Goal: Task Accomplishment & Management: Manage account settings

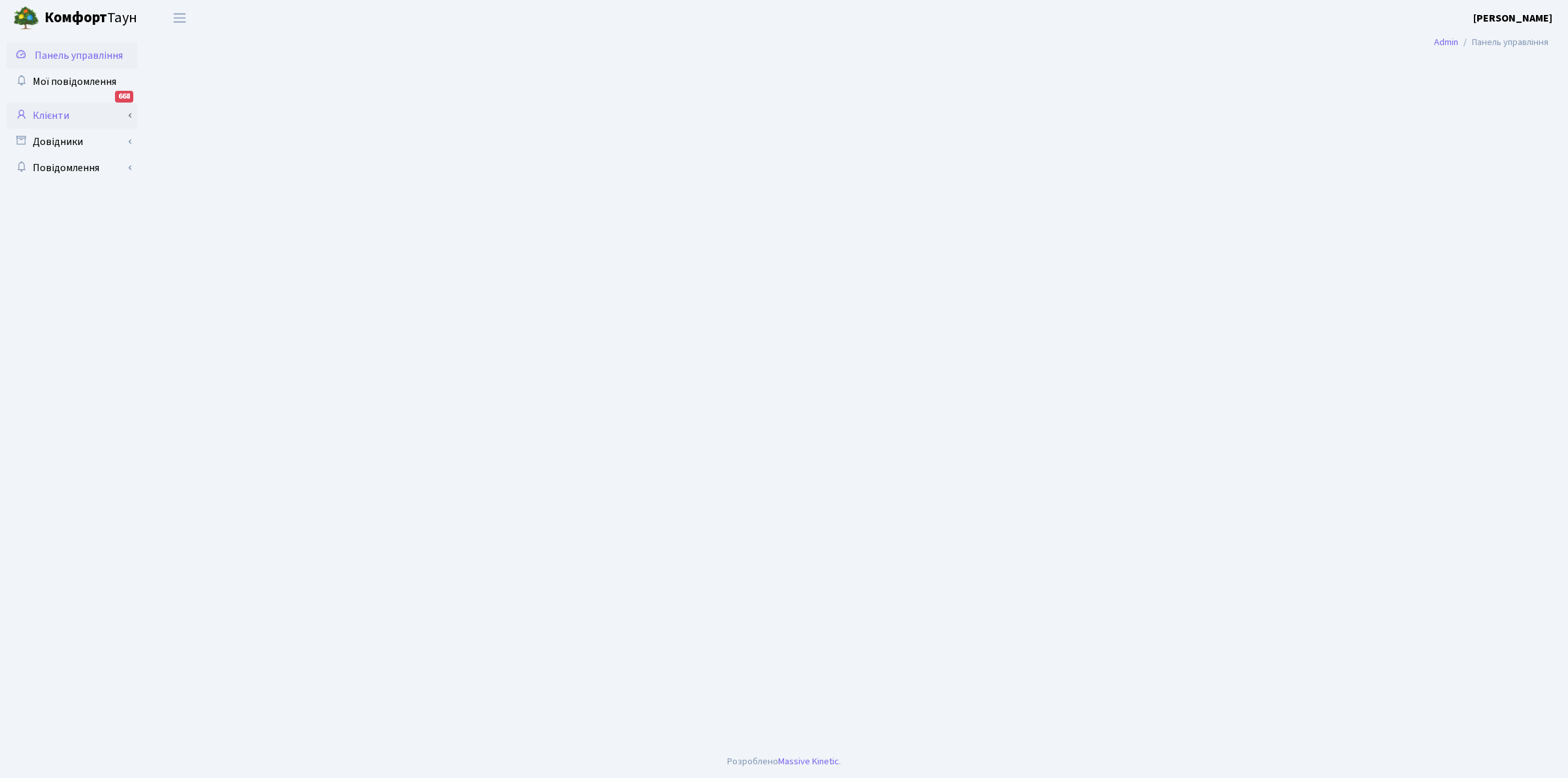
click at [50, 109] on link "Клієнти" at bounding box center [72, 116] width 131 height 26
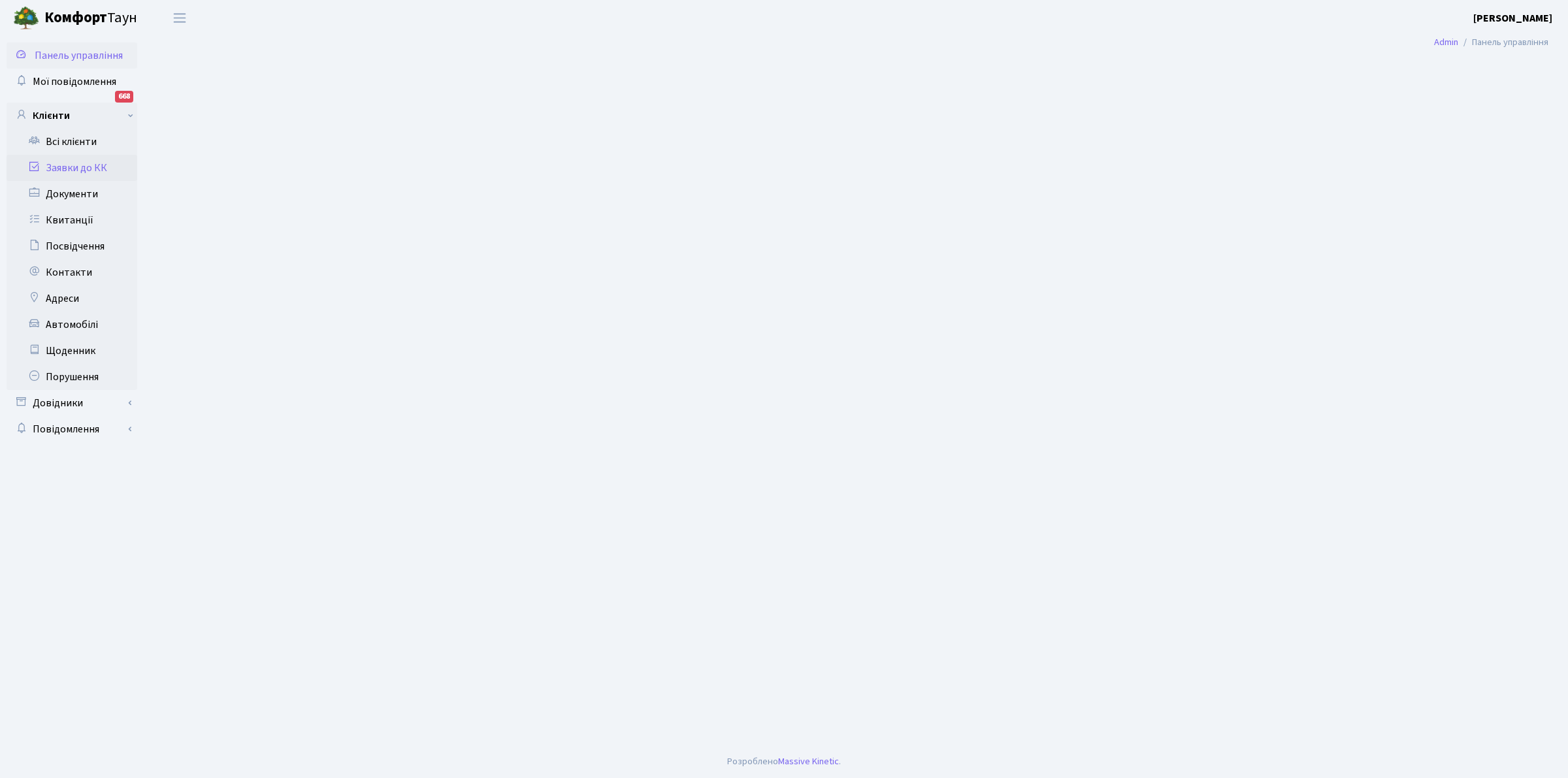
click at [80, 164] on link "Заявки до КК" at bounding box center [72, 168] width 131 height 26
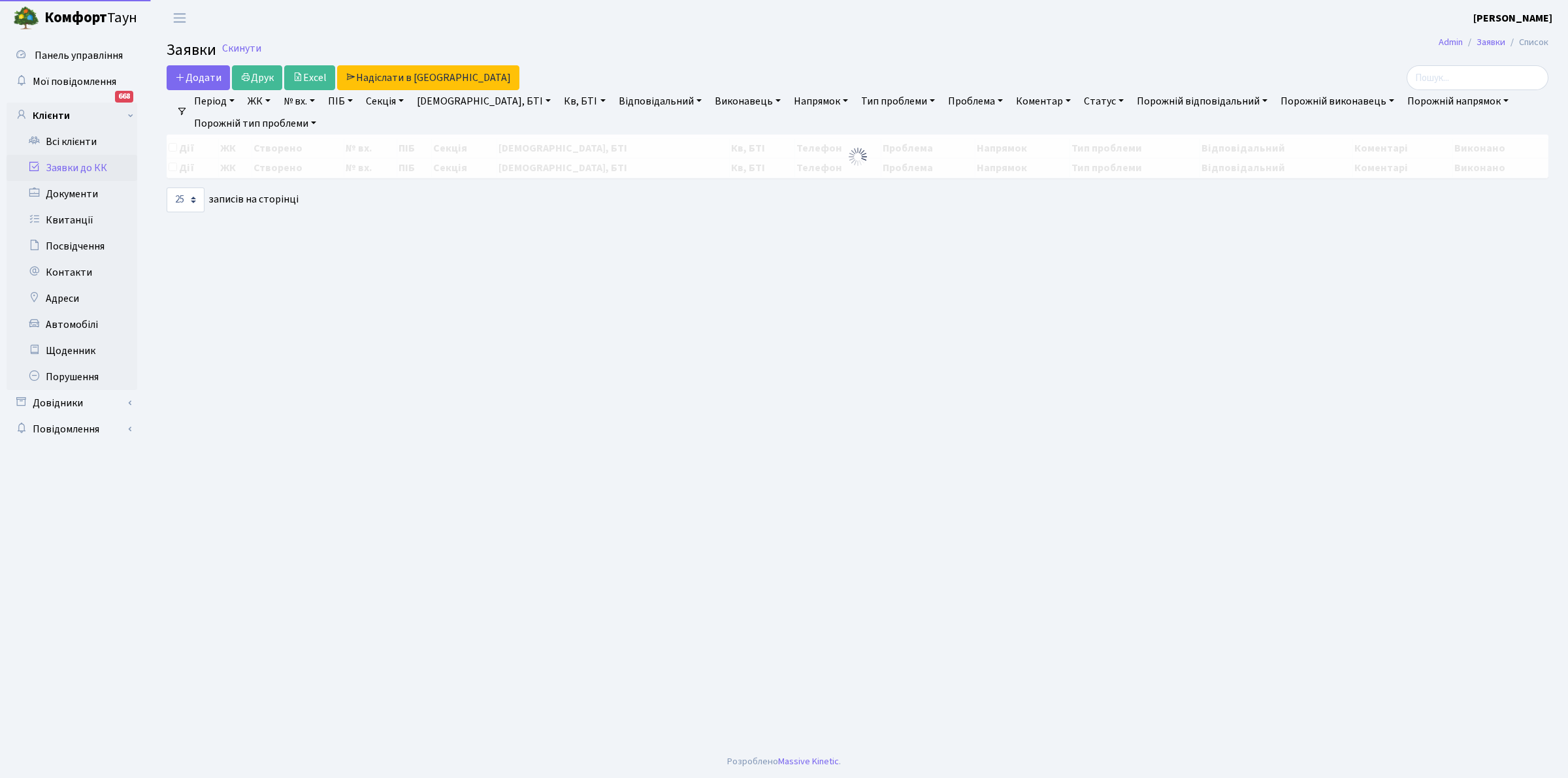
select select "25"
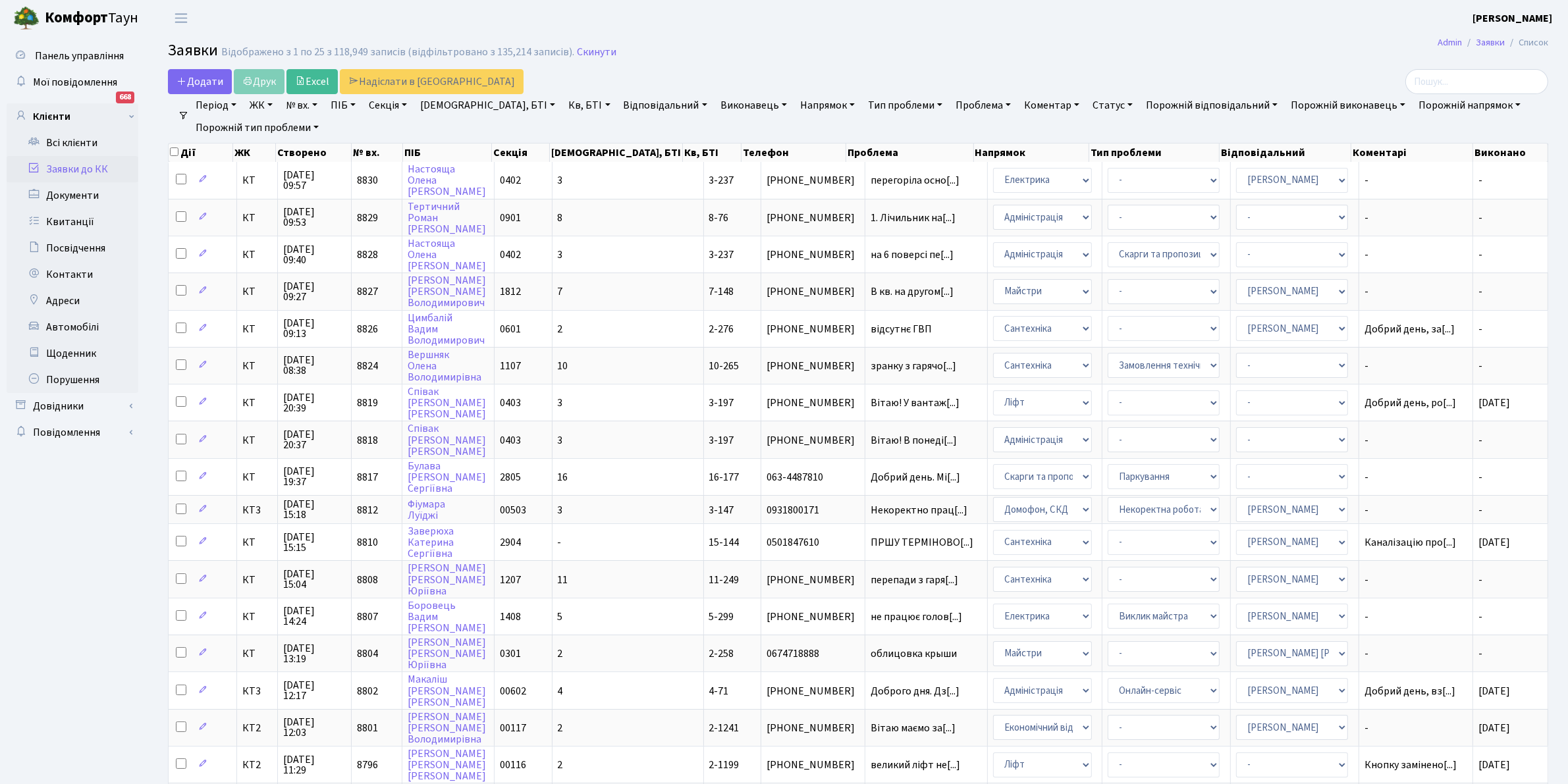
click at [563, 103] on link "Кв, БТІ" at bounding box center [589, 105] width 52 height 23
click at [568, 76] on div "Додати Друк Excel Надіслати в КАН" at bounding box center [625, 82] width 914 height 25
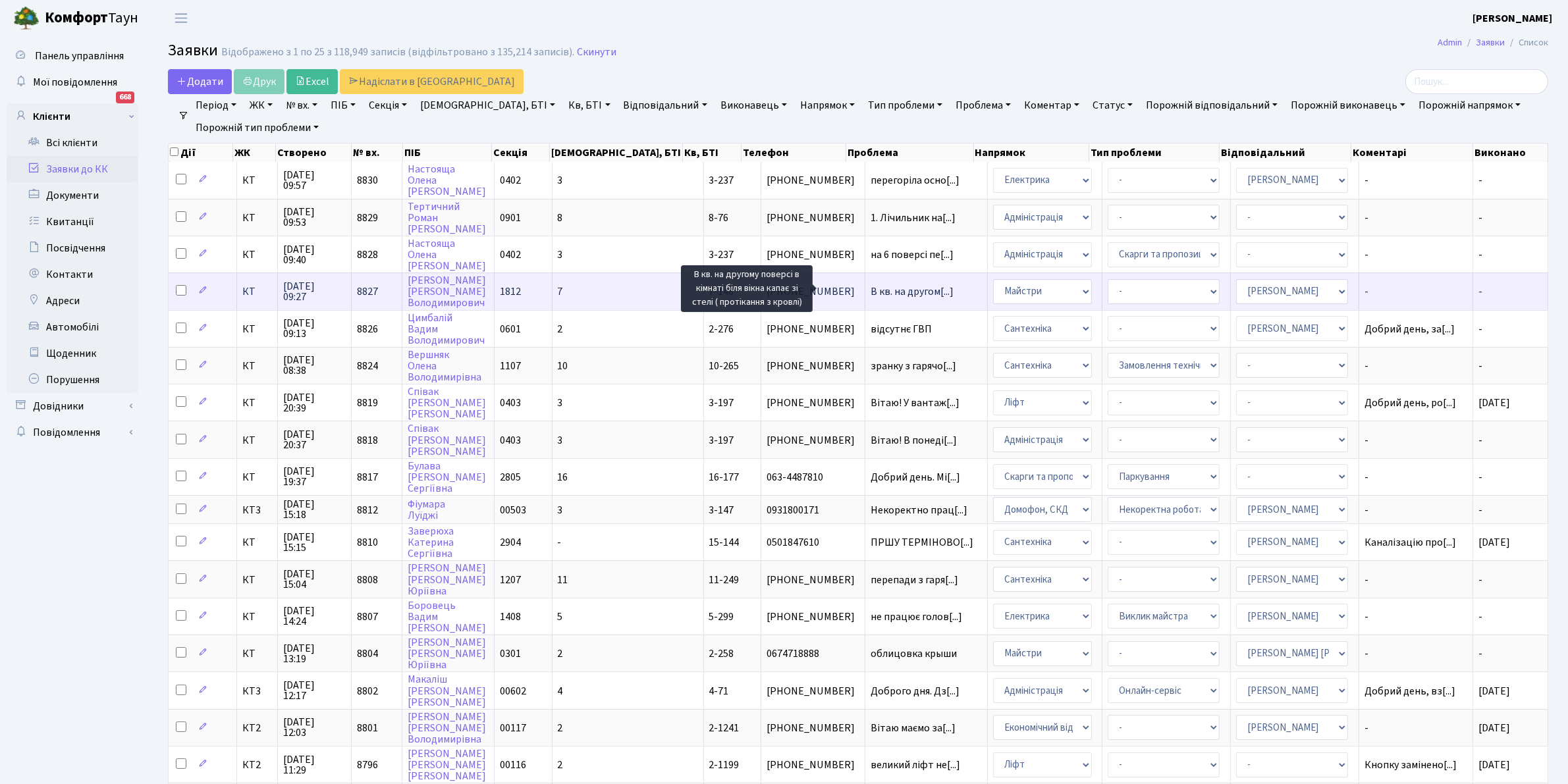
click at [871, 284] on span "В кв. на другом[...]" at bounding box center [912, 292] width 83 height 15
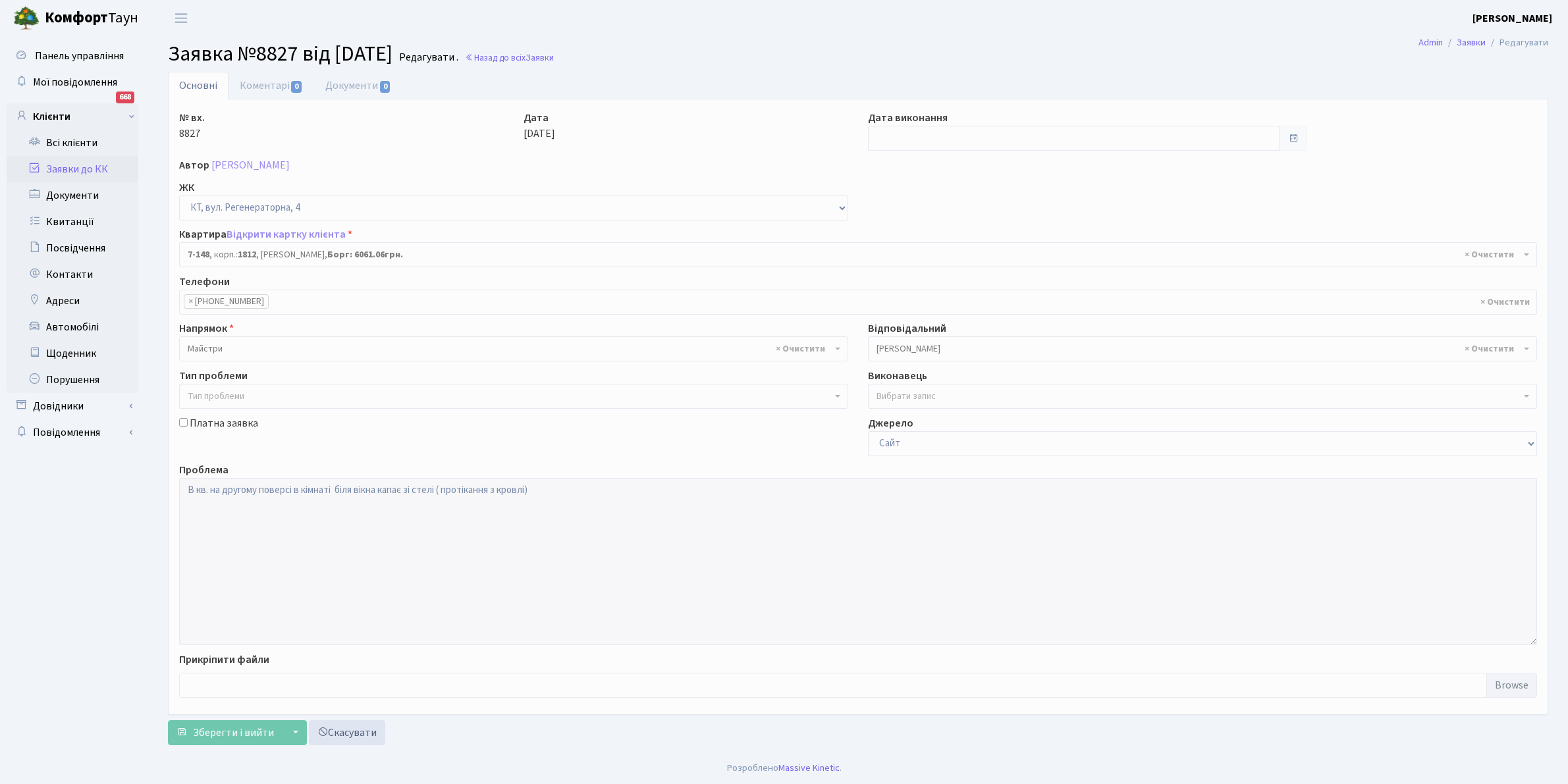
select select "5069"
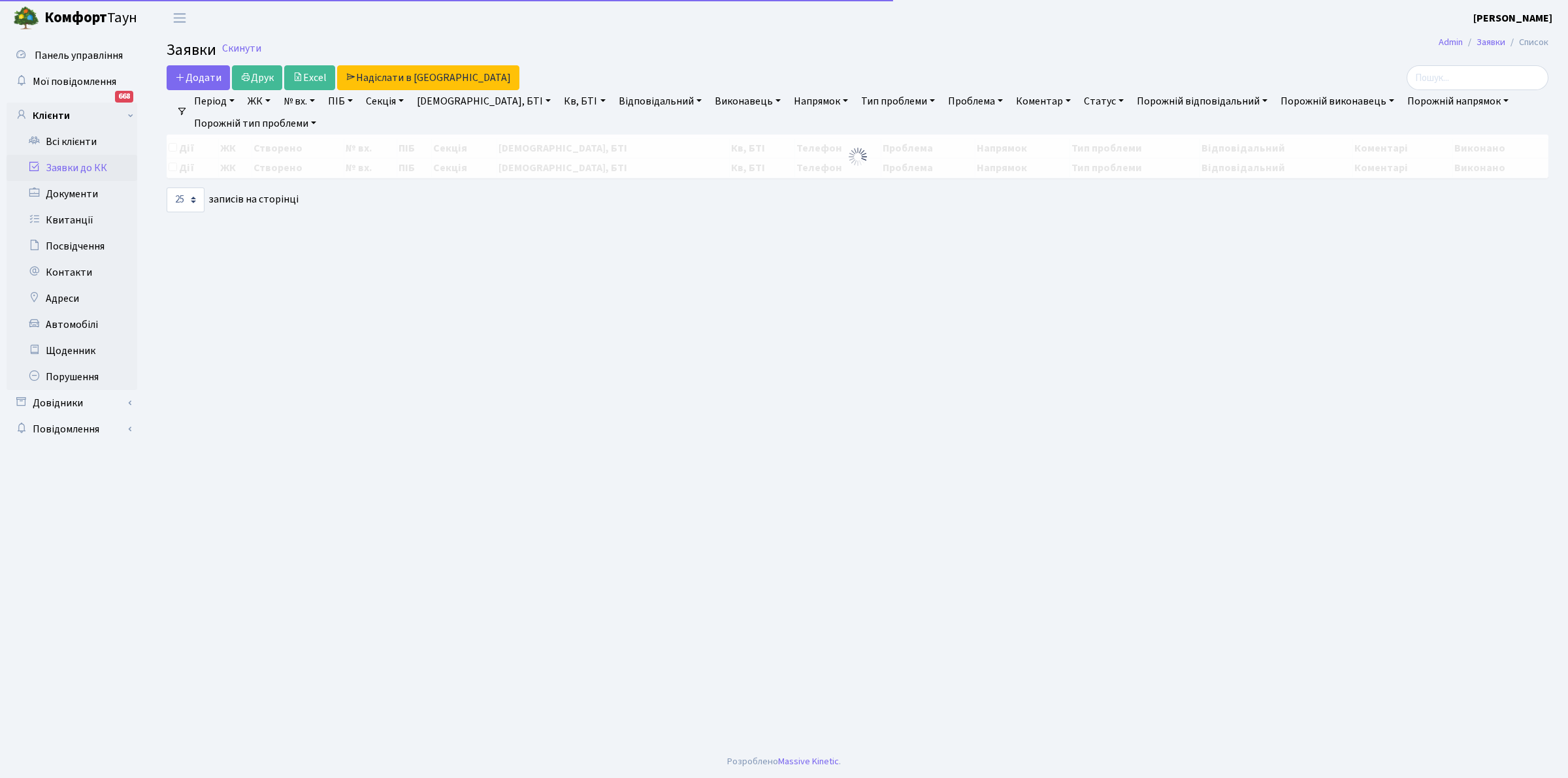
select select "25"
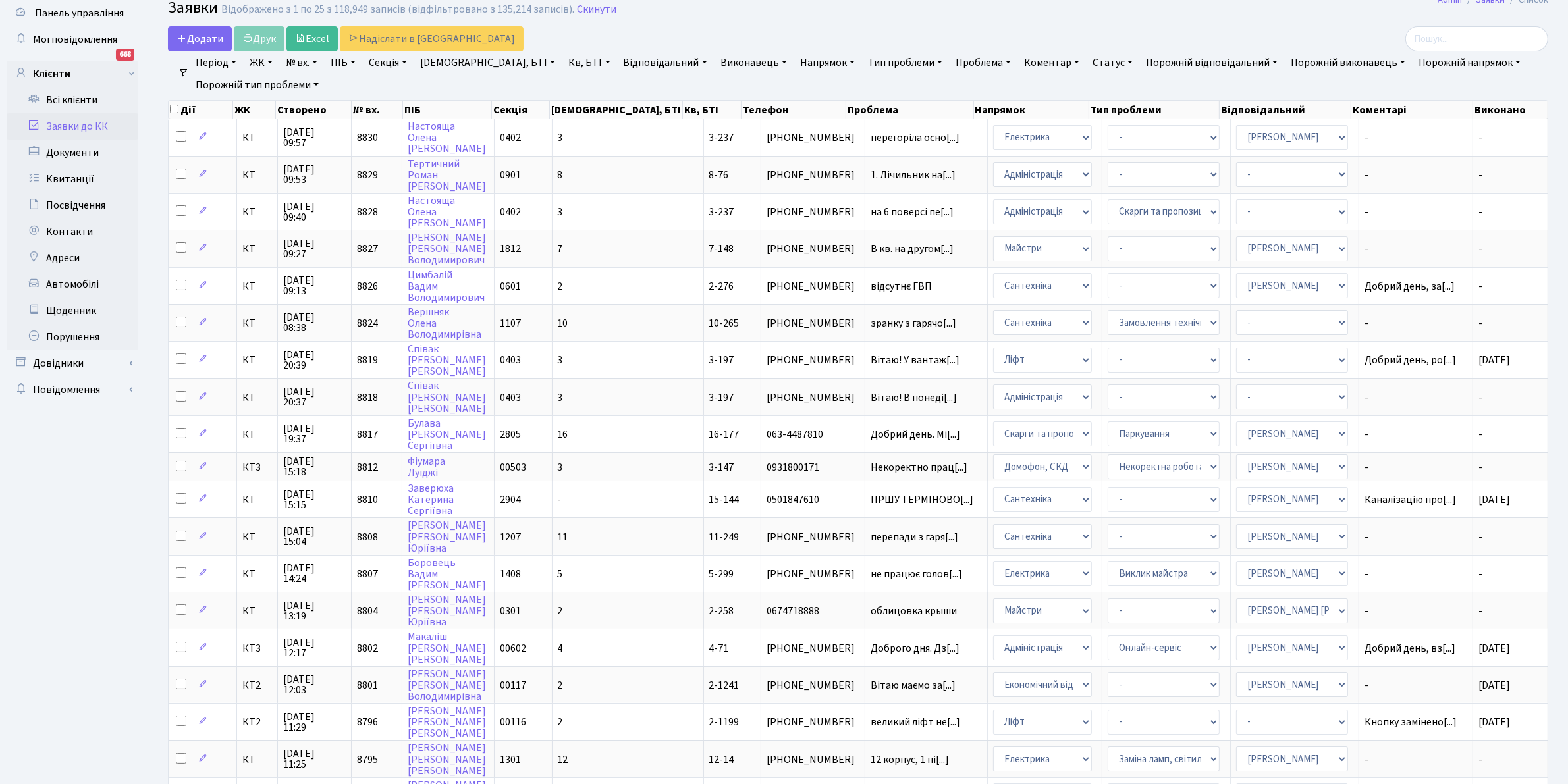
scroll to position [59, 0]
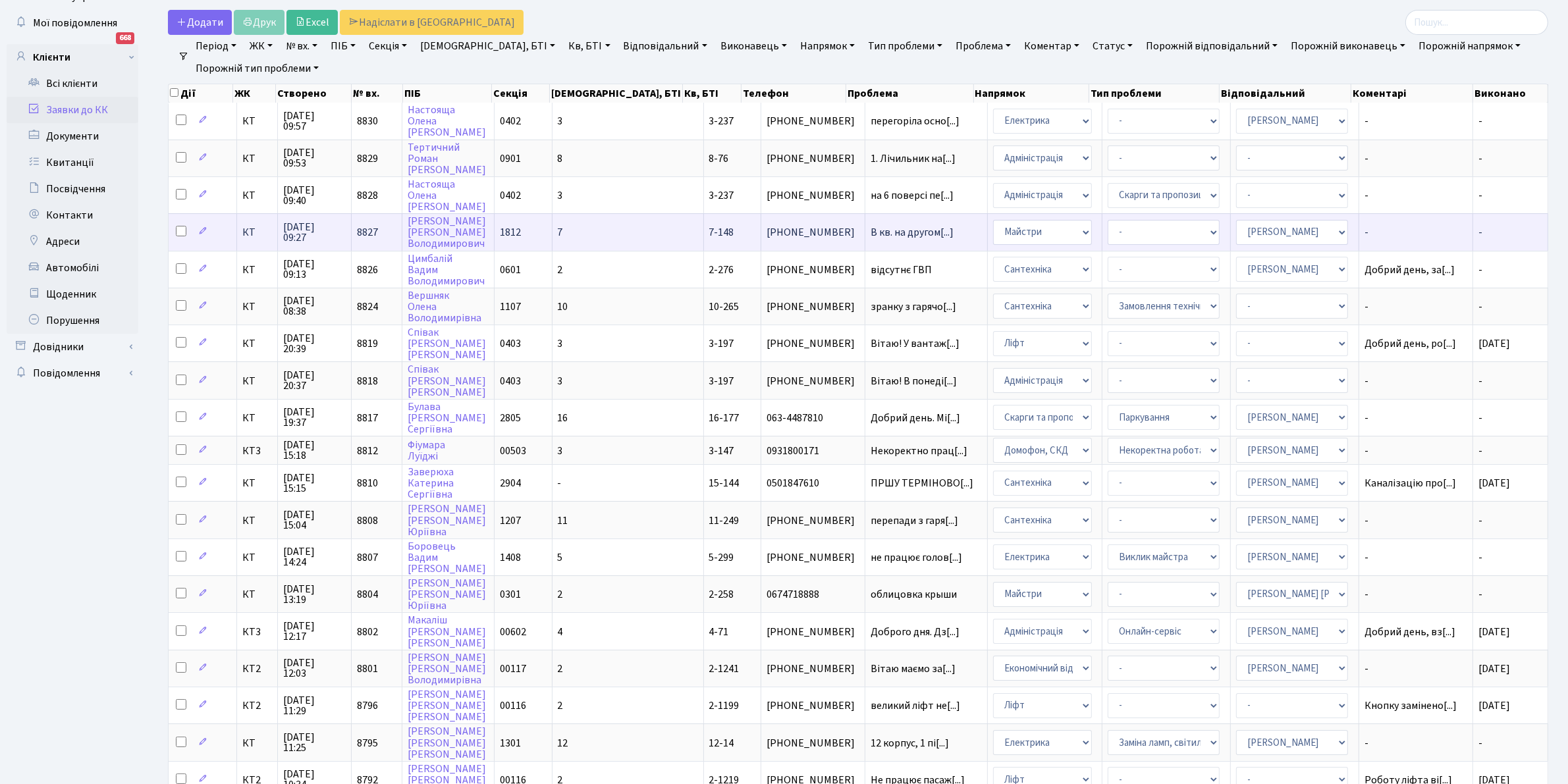
click at [761, 223] on td "[PHONE_NUMBER]" at bounding box center [813, 232] width 104 height 37
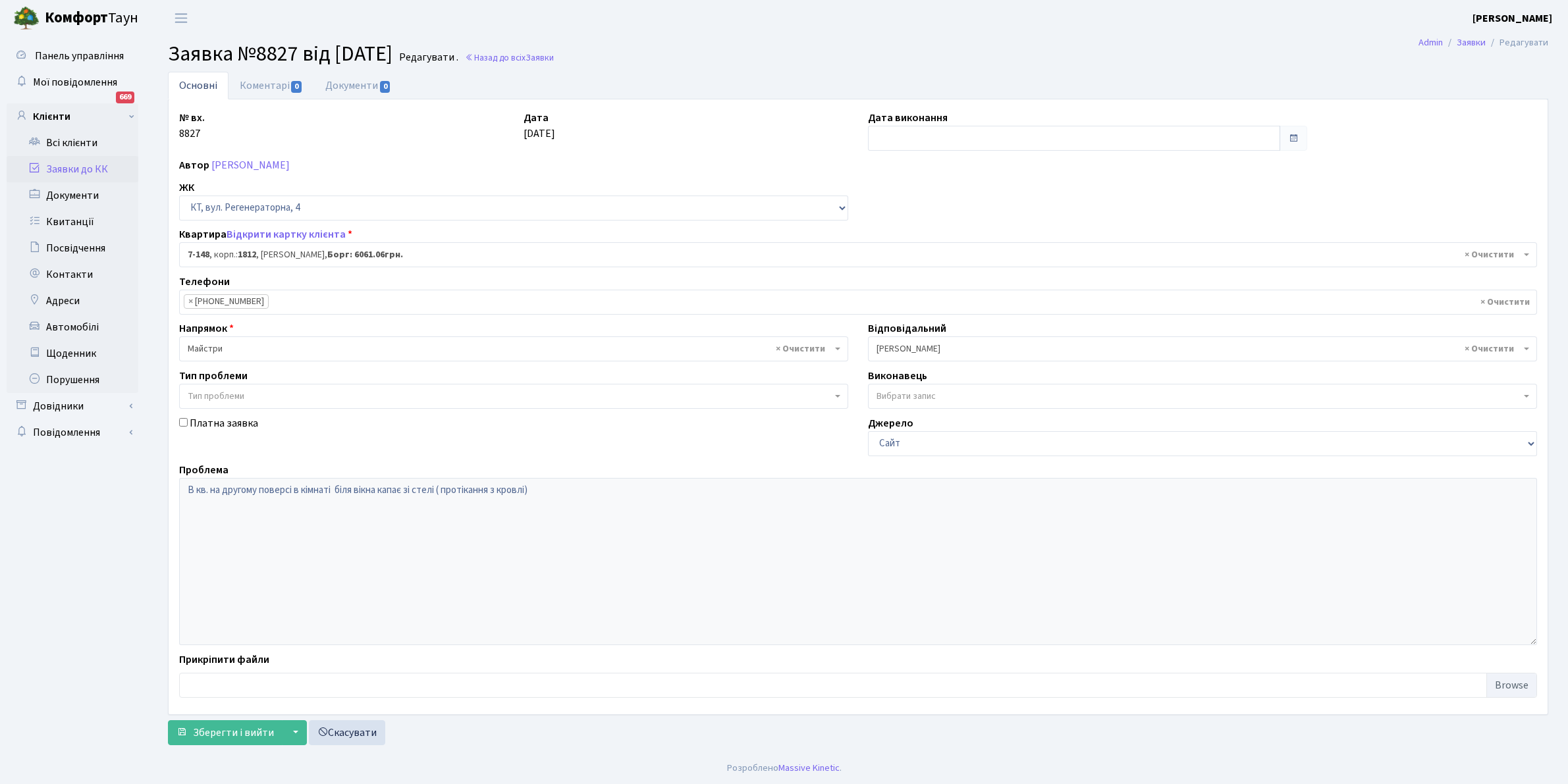
select select "5069"
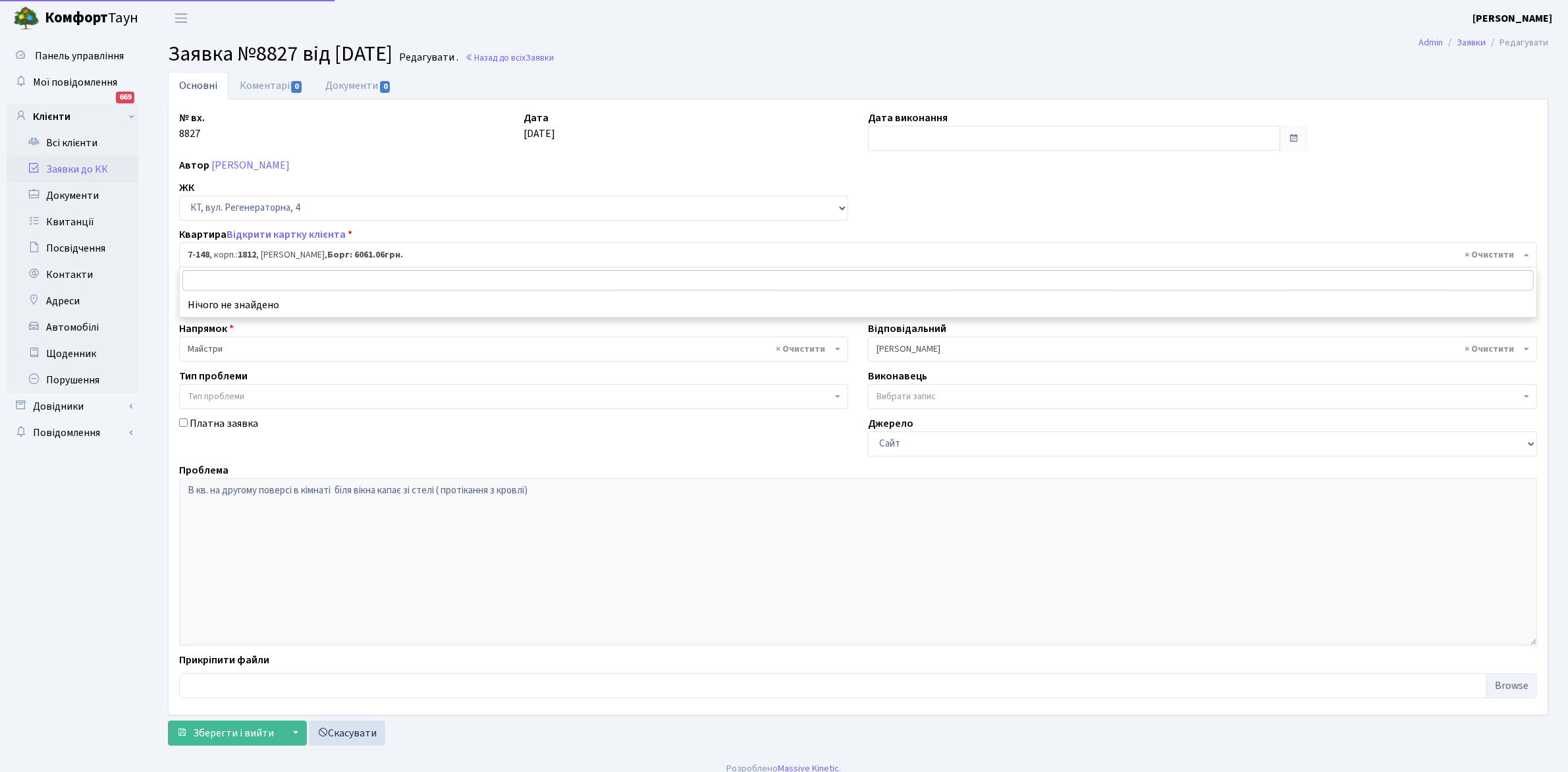
click at [387, 251] on span "× 7-148 , корп.: 1812 , Самусенко Олександр Володимирович, Борг: 6061.06грн." at bounding box center [854, 255] width 1333 height 13
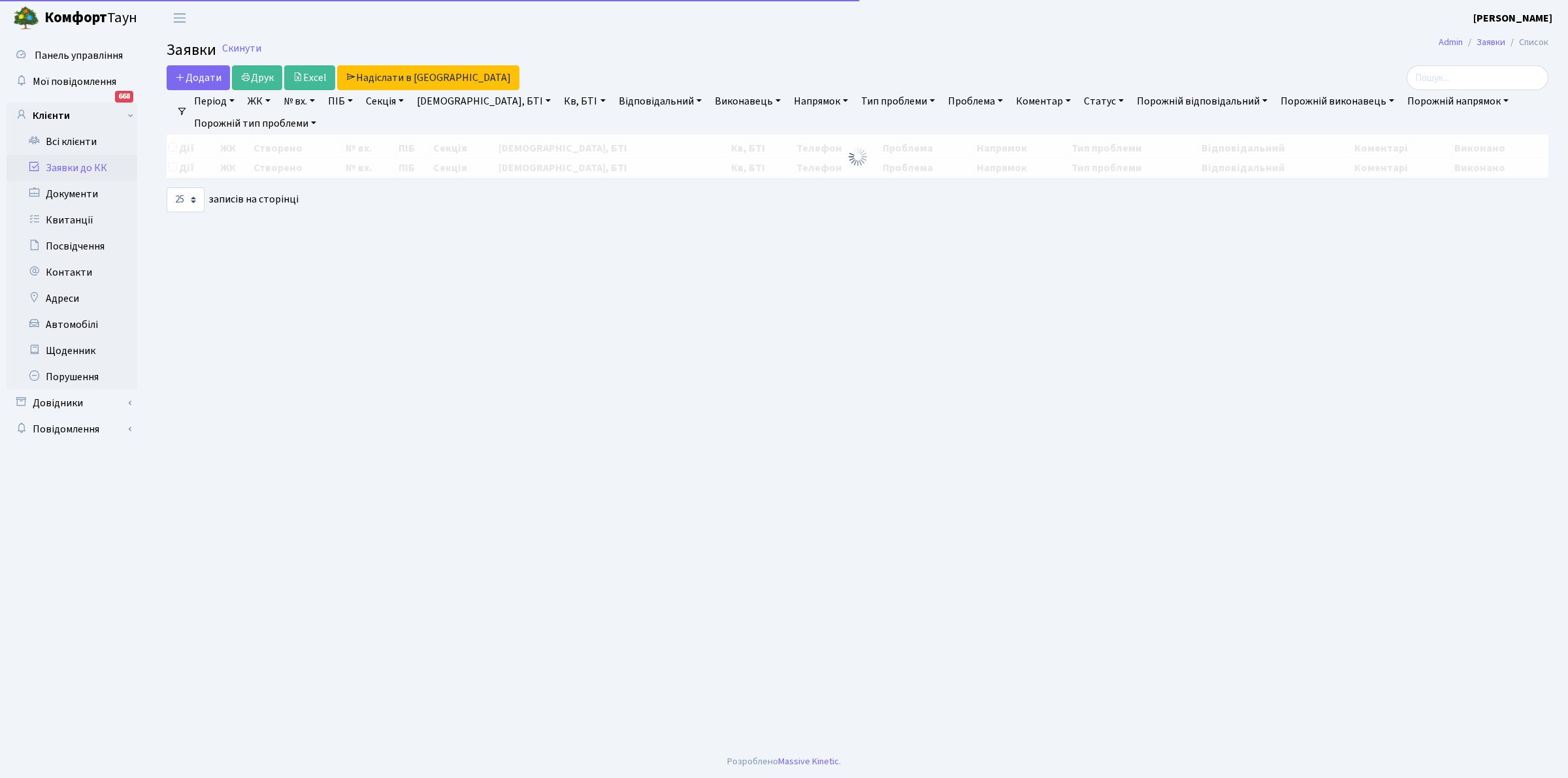
select select "25"
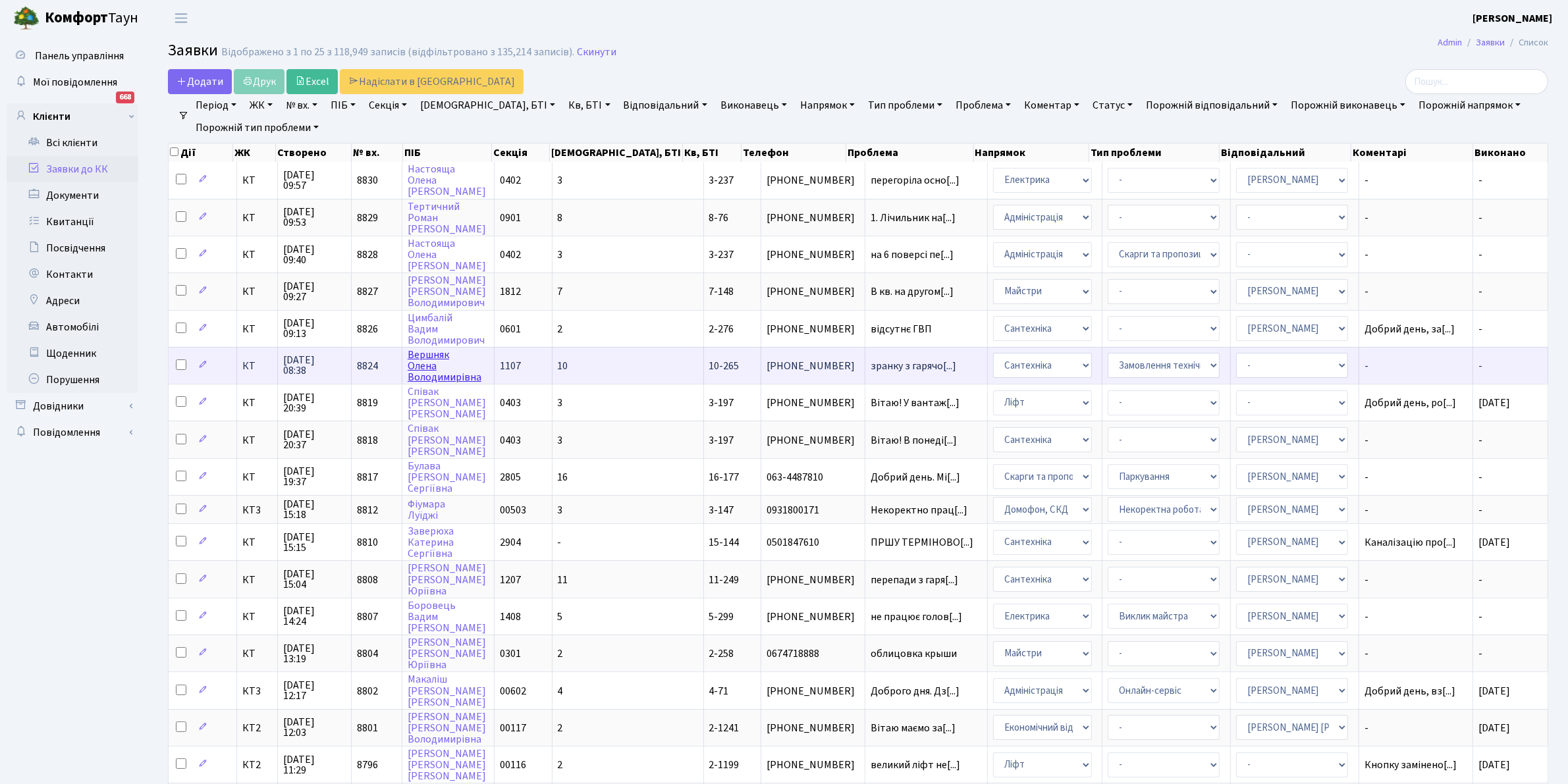
click at [438, 351] on link "Вершняк Олена Володимирівна" at bounding box center [444, 366] width 74 height 37
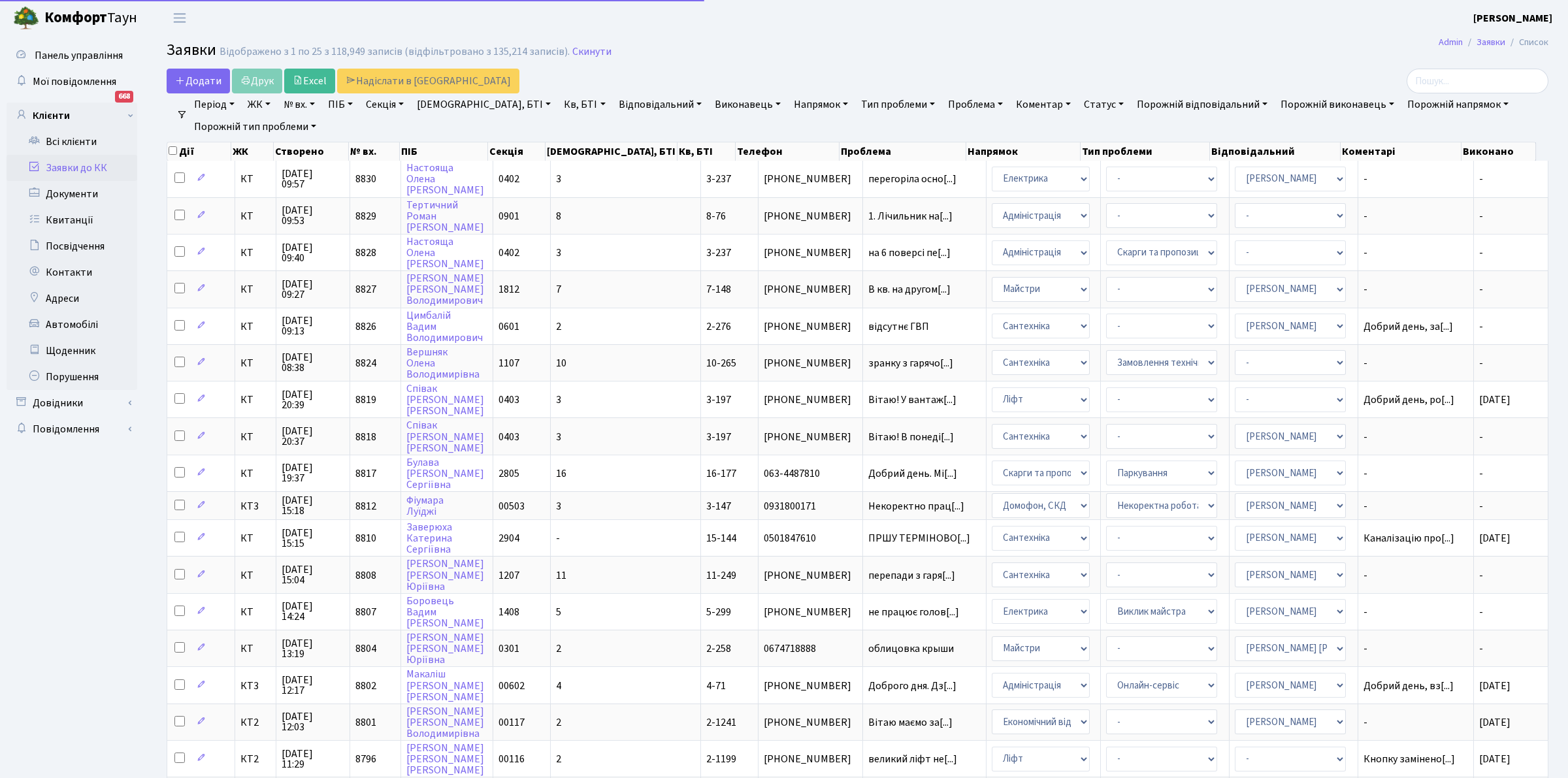
select select "25"
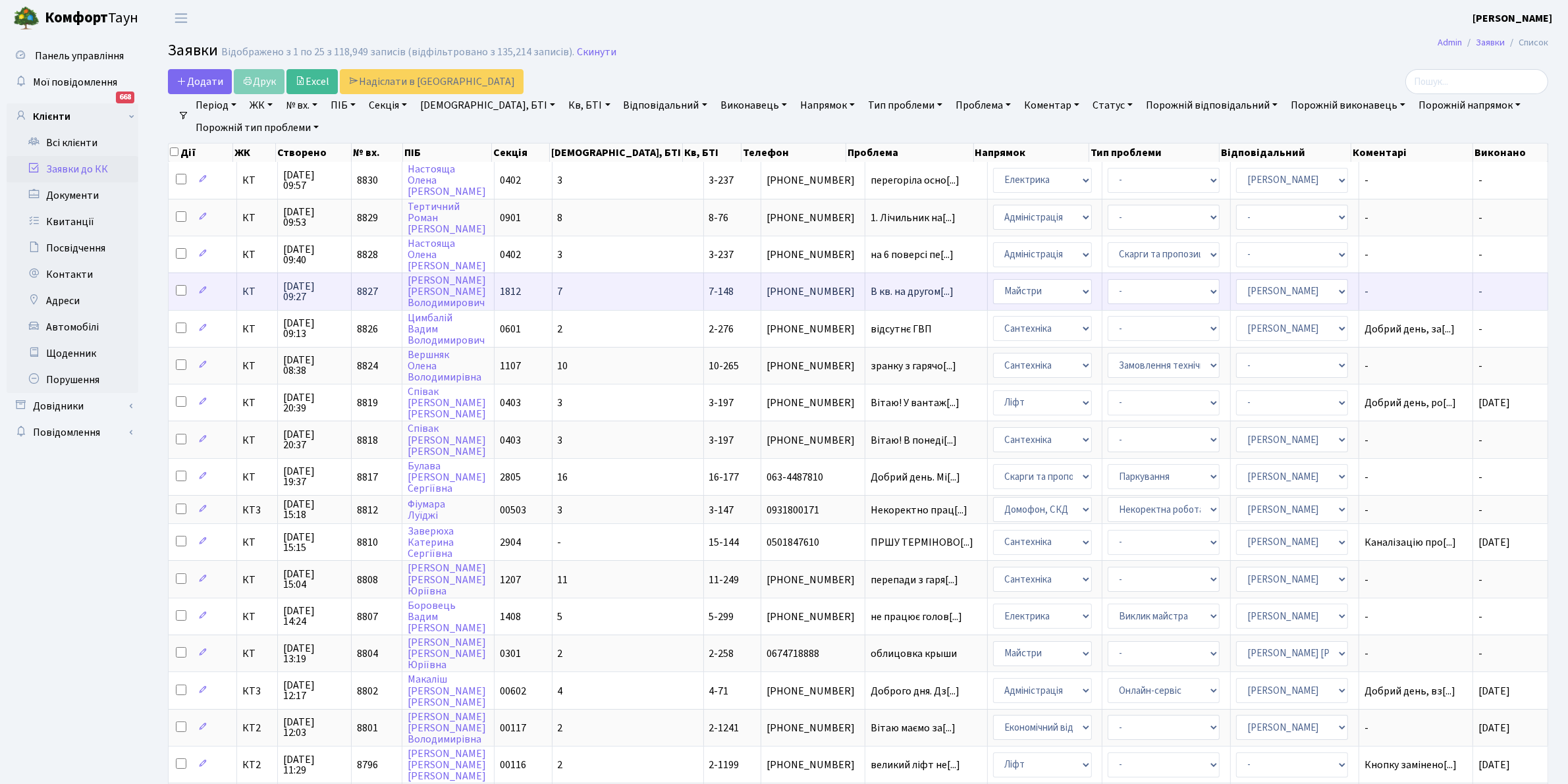
click at [709, 284] on span "7-148" at bounding box center [722, 292] width 25 height 15
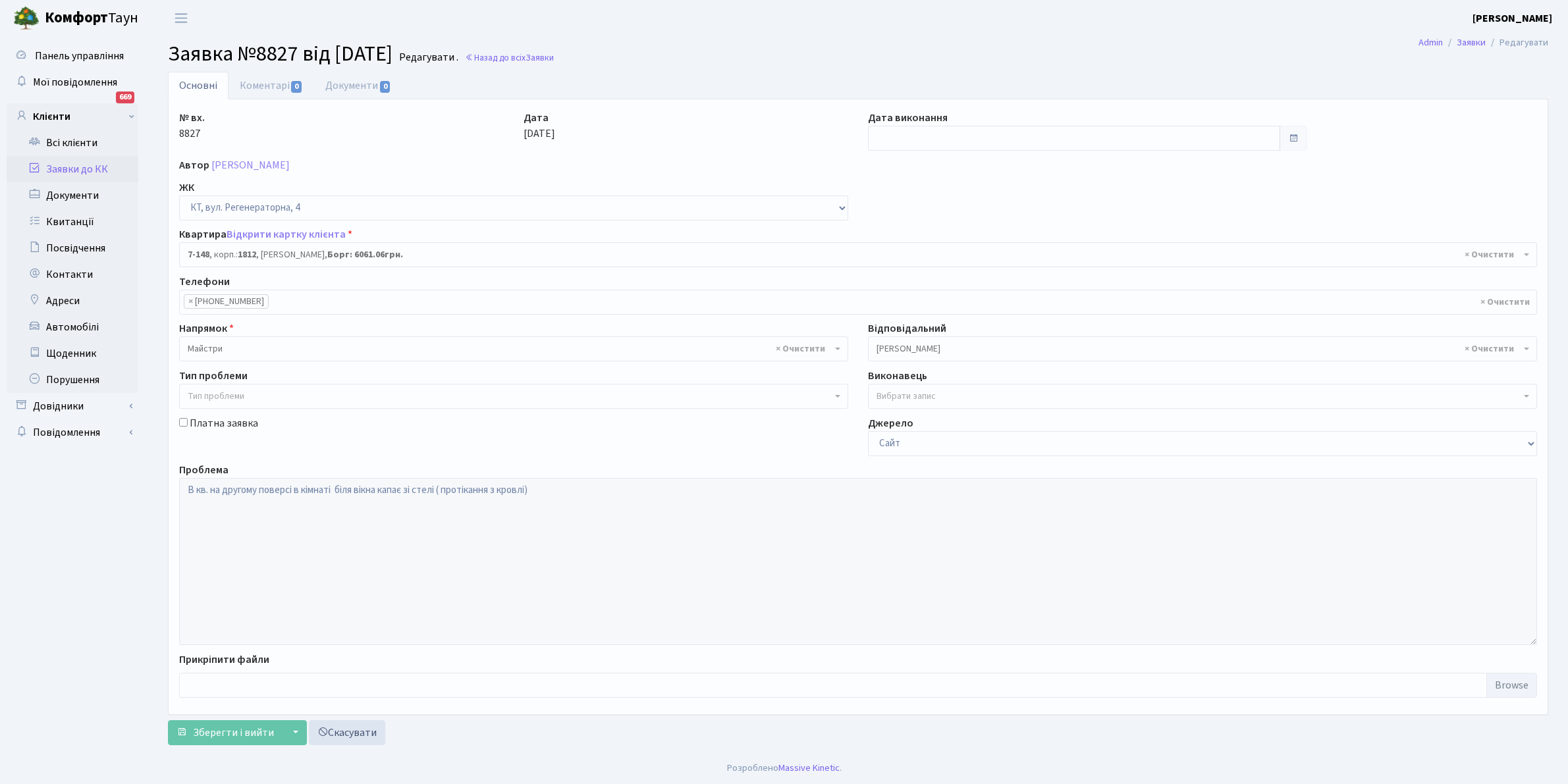
select select "5069"
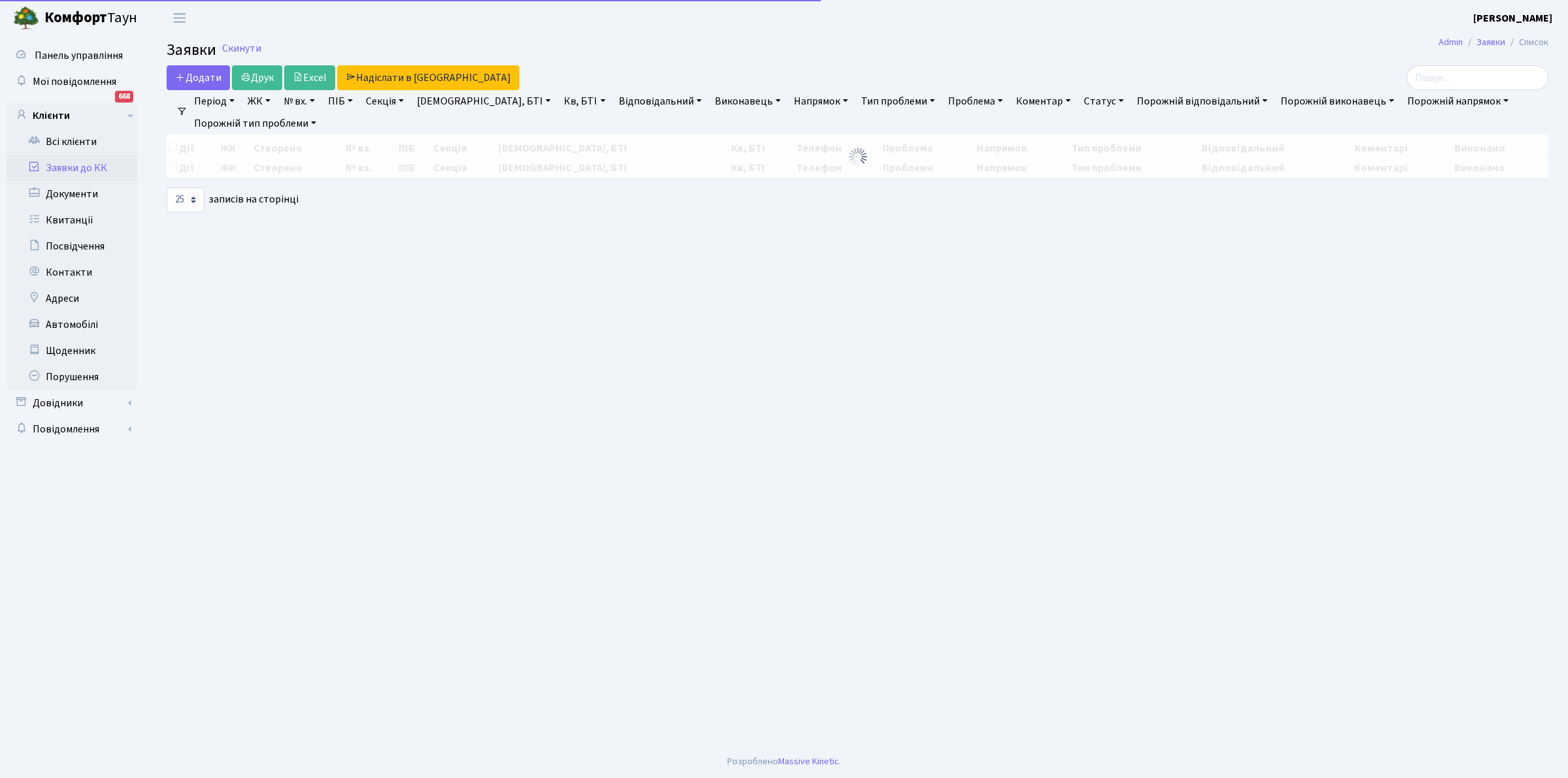
select select "25"
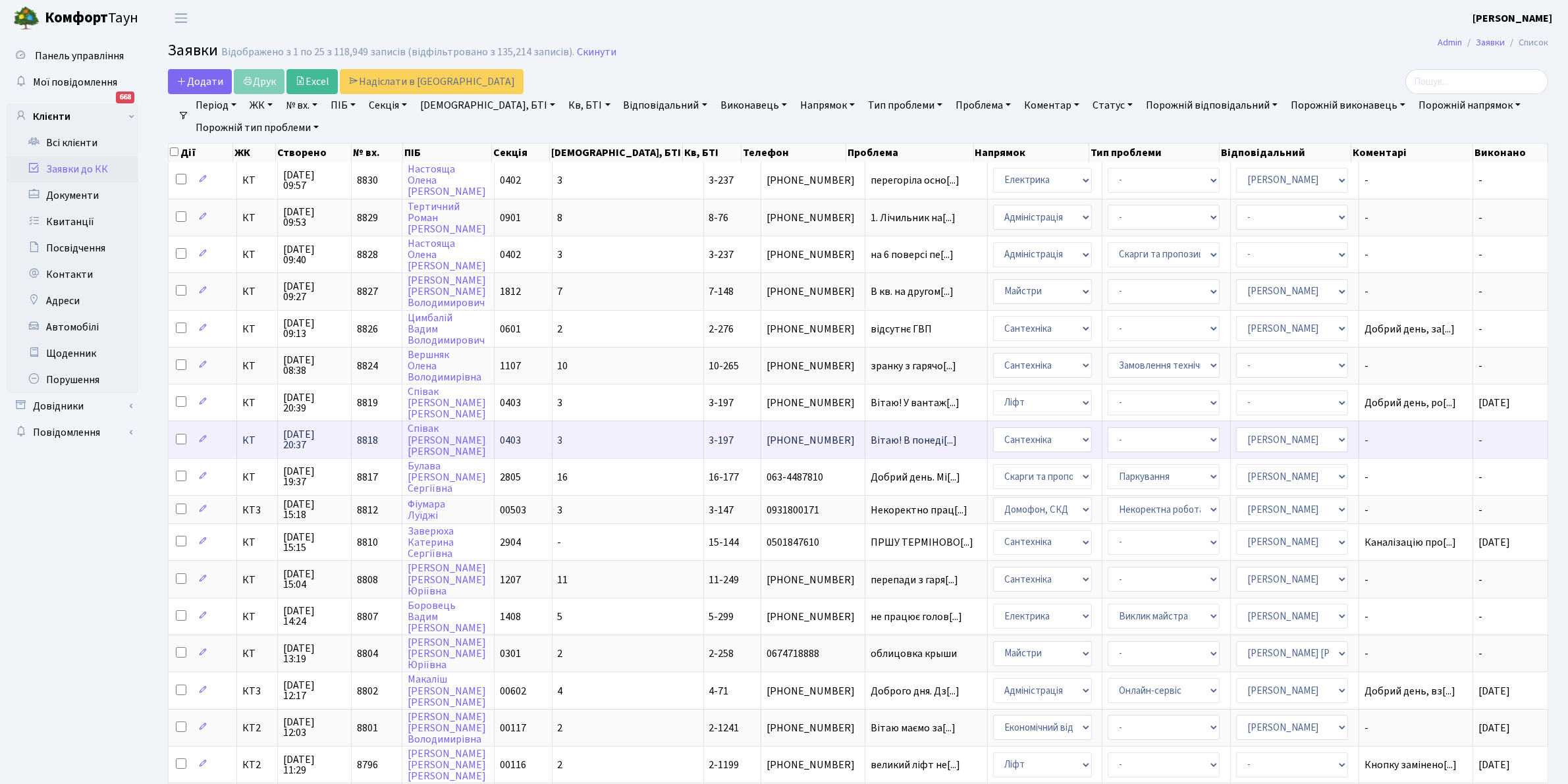
click at [709, 433] on span "3-197" at bounding box center [722, 441] width 25 height 15
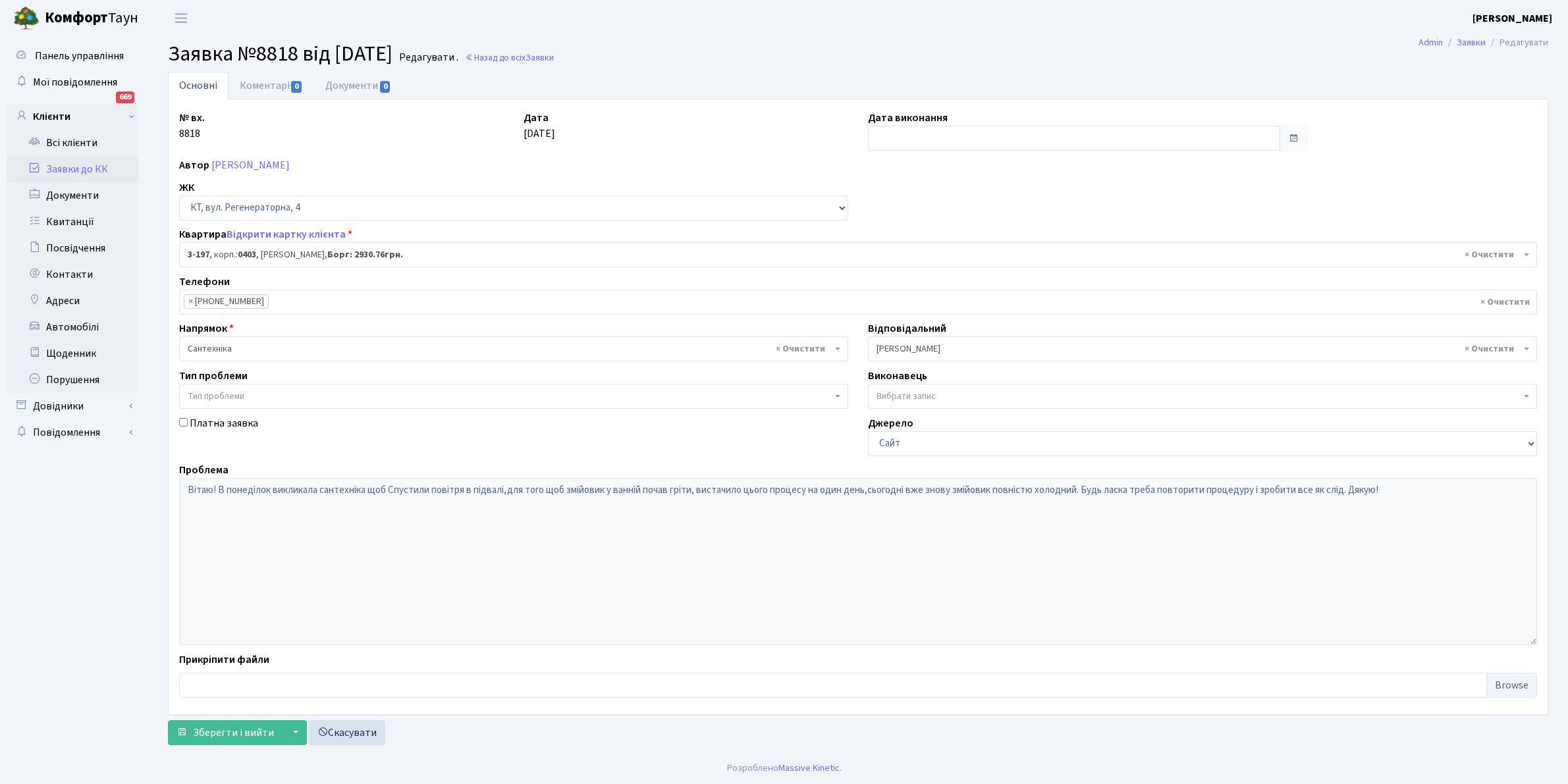
select select "864"
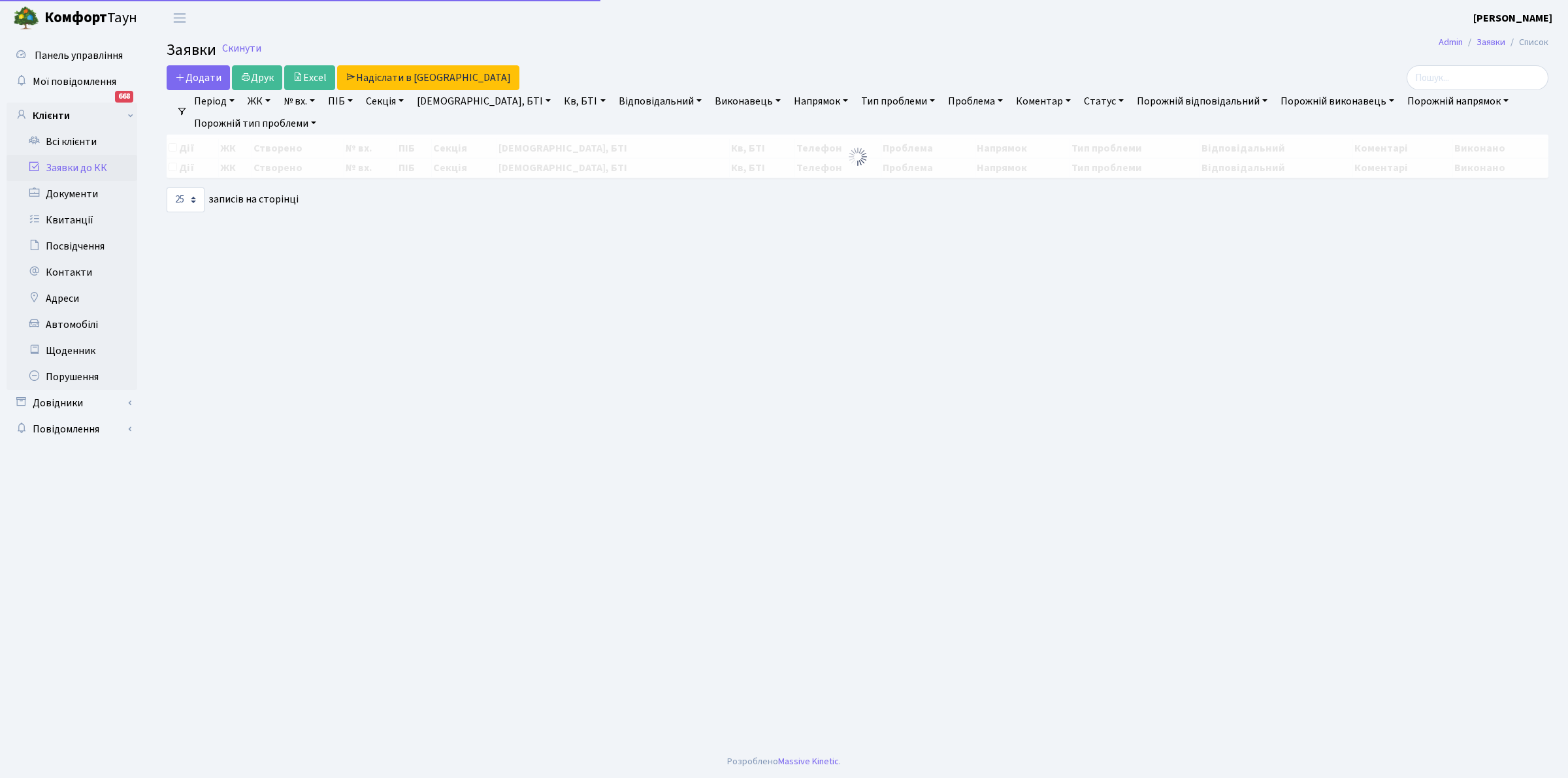
select select "25"
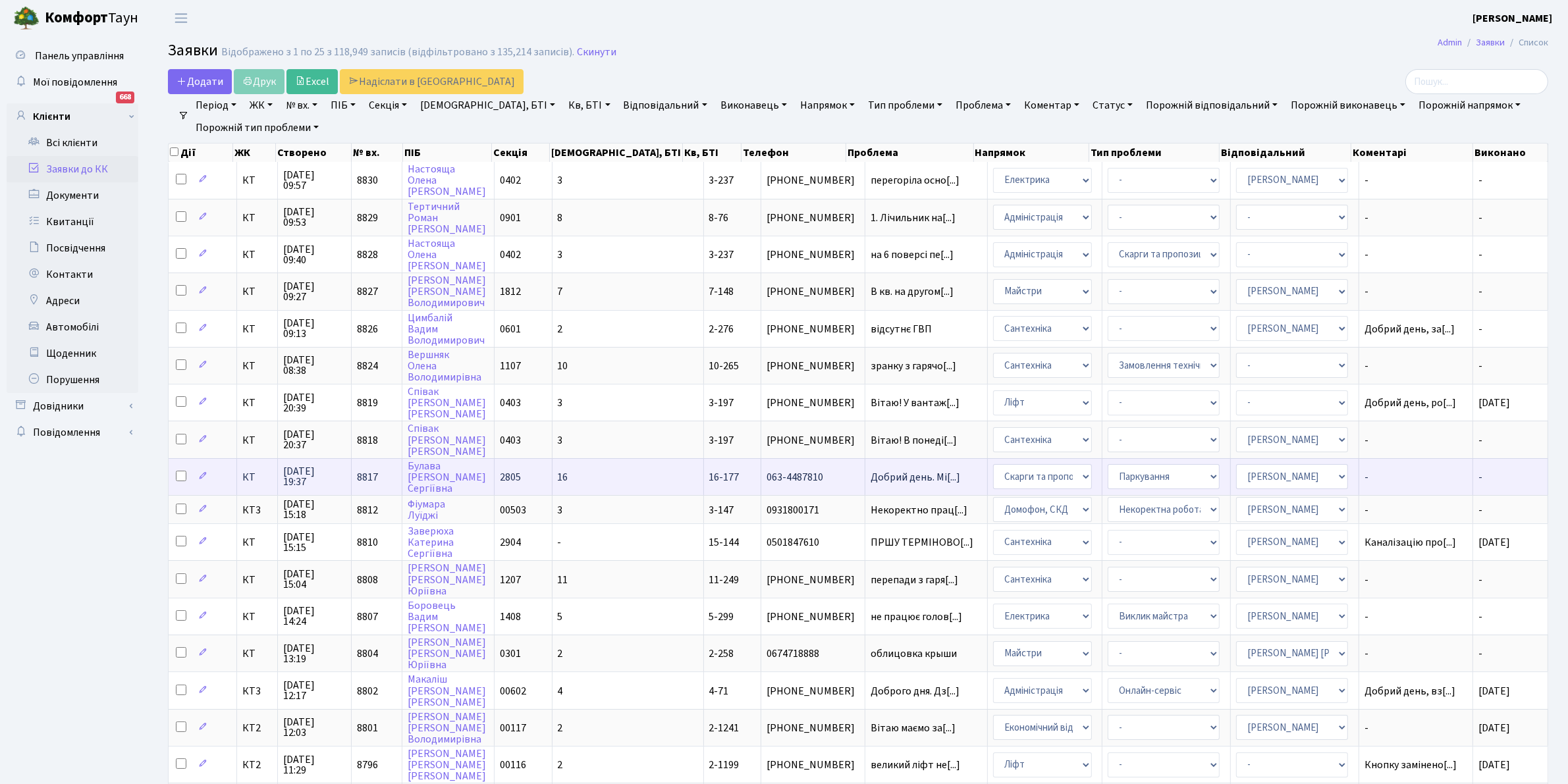
click at [709, 470] on span "16-177" at bounding box center [725, 477] width 30 height 15
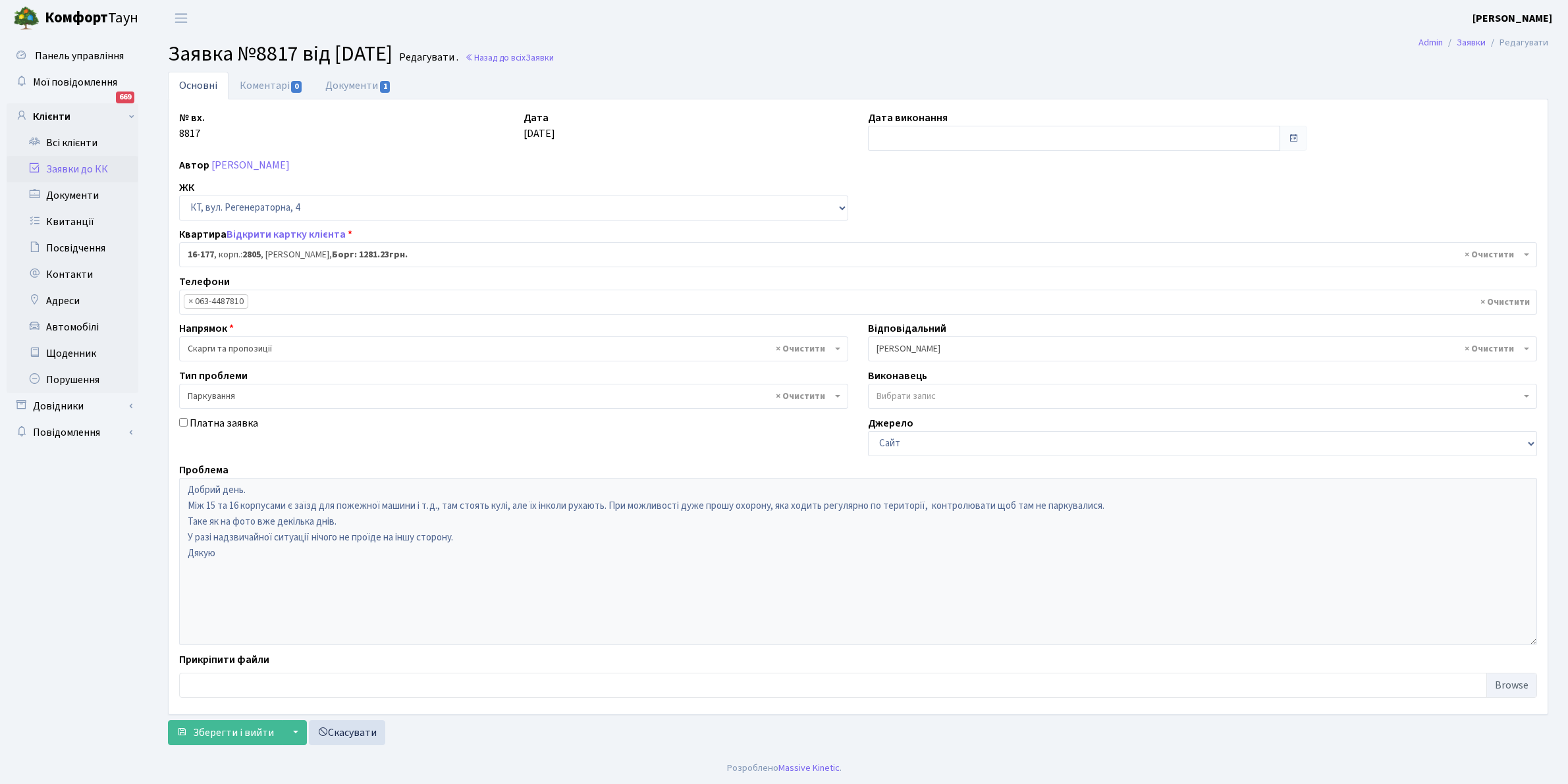
select select "8738"
select select "66"
click at [361, 83] on link "Документи 1" at bounding box center [358, 85] width 88 height 27
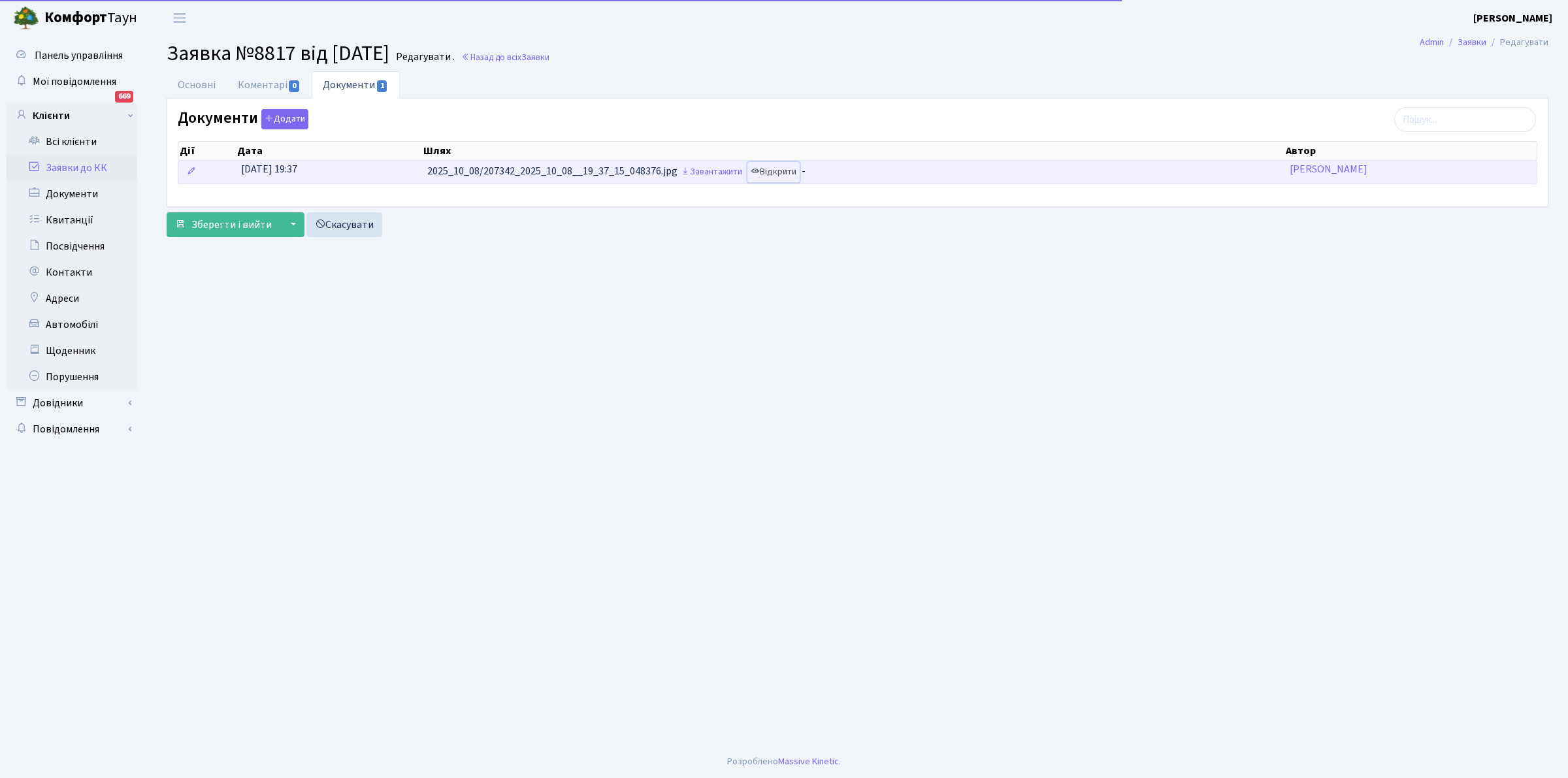
click at [777, 170] on link "Відкрити" at bounding box center [773, 172] width 52 height 20
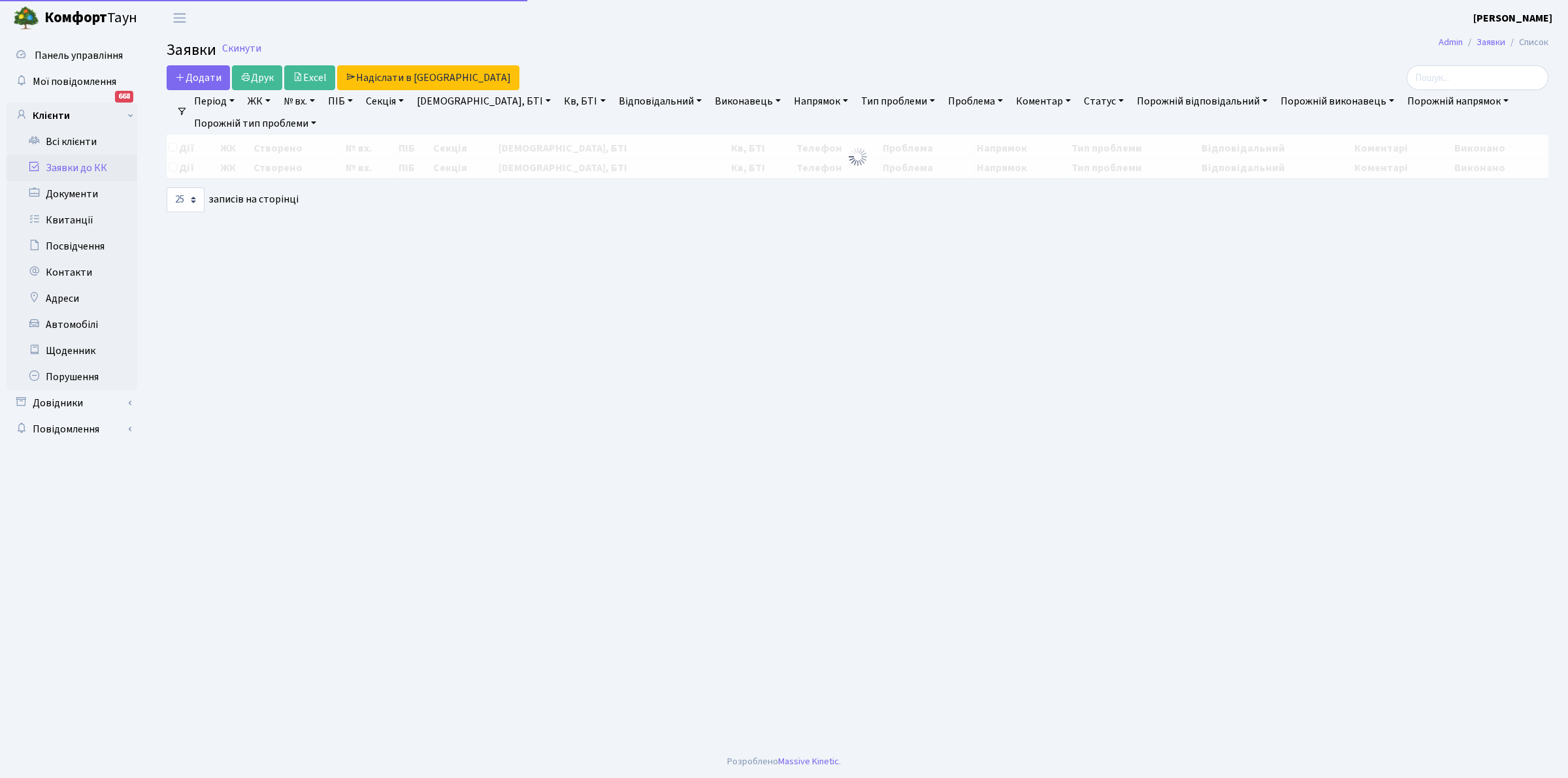
select select "25"
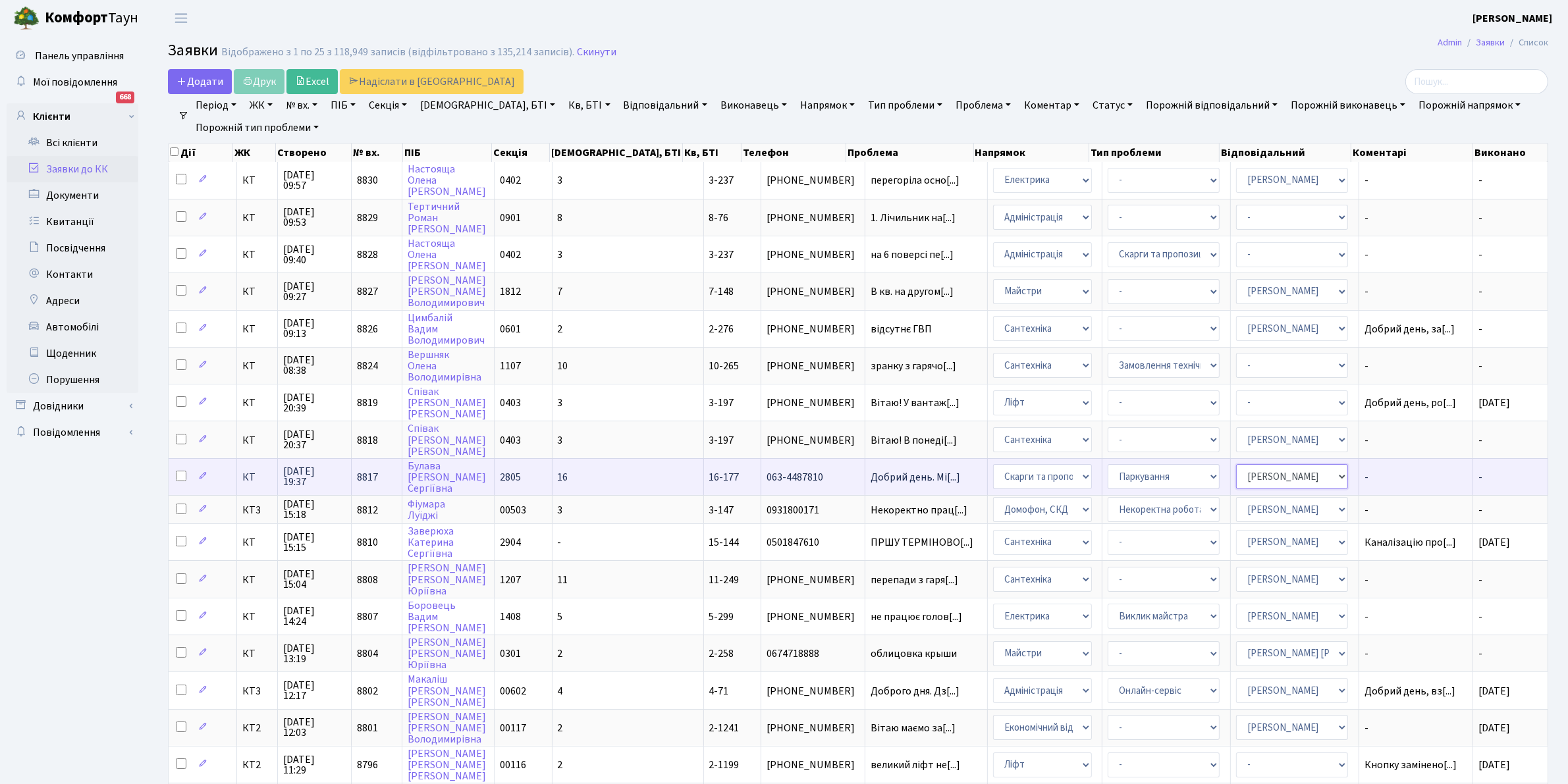
click at [1315, 469] on select "- Адміністратор ЖК ДП Адміністратор ЖК КТ Адміністратор ЖК СП Вижул В. В. Горді…" at bounding box center [1292, 476] width 112 height 25
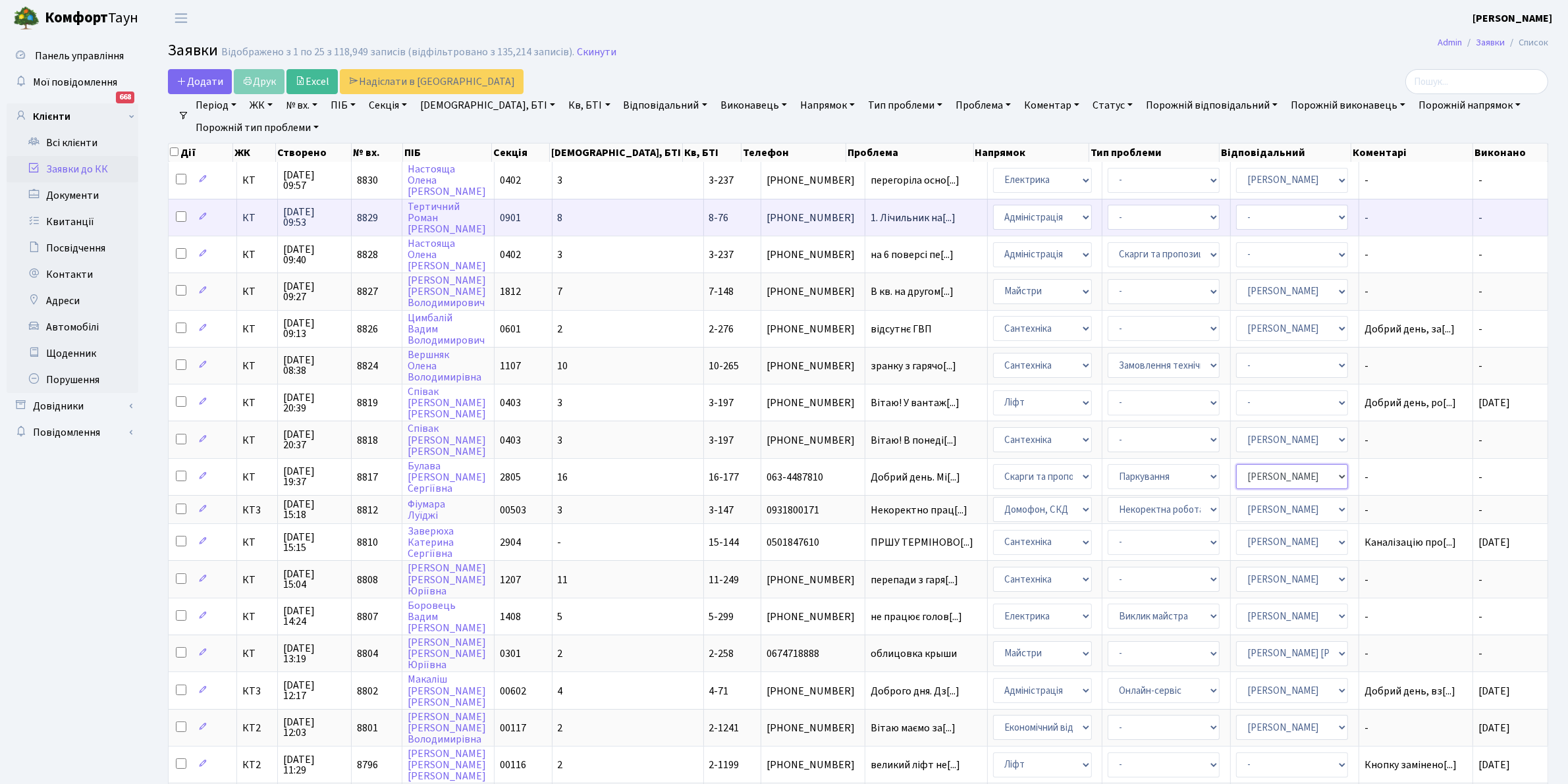
select select "77"
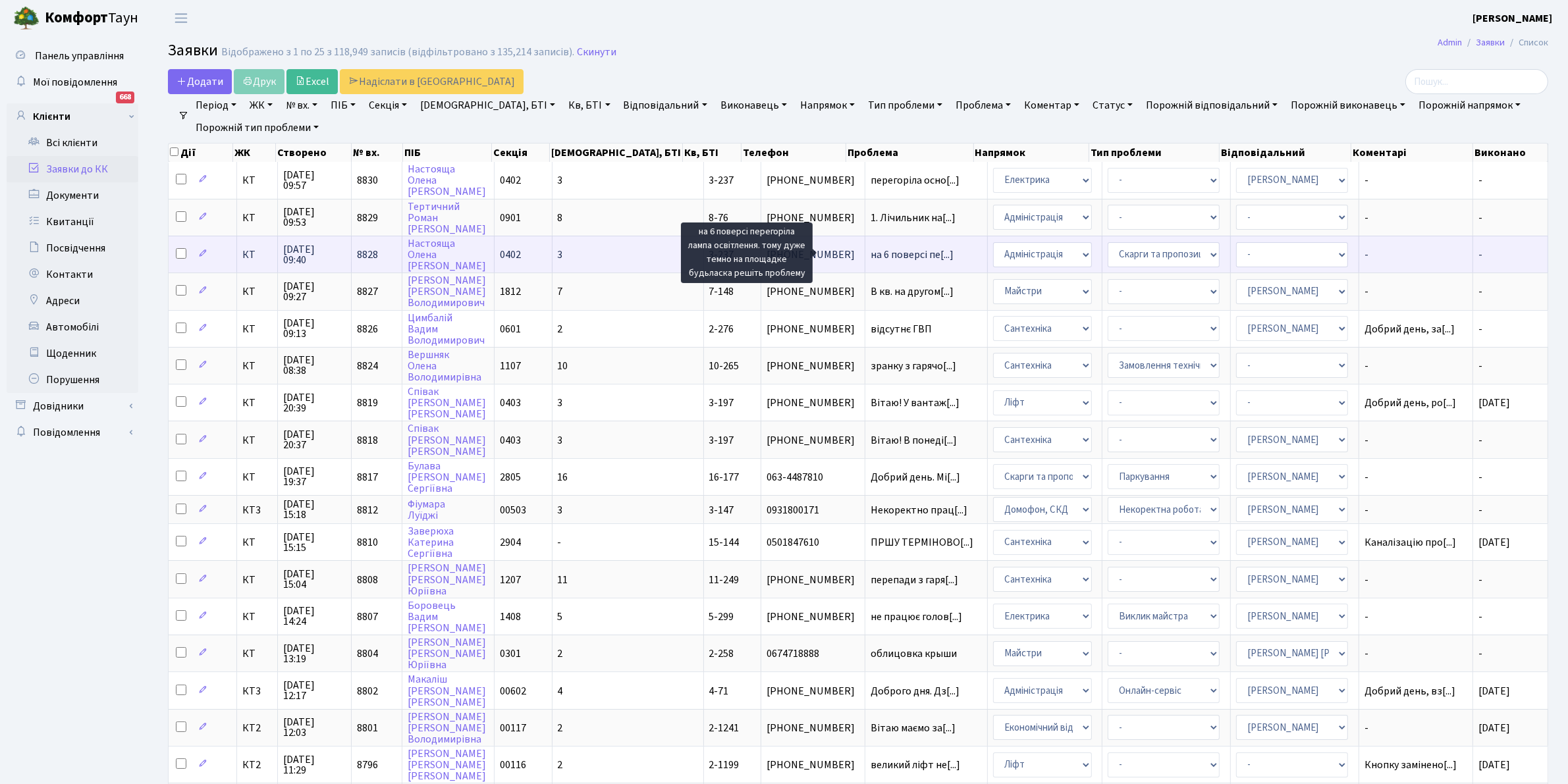
click at [871, 249] on span "на 6 поверсі пе[...]" at bounding box center [912, 254] width 83 height 15
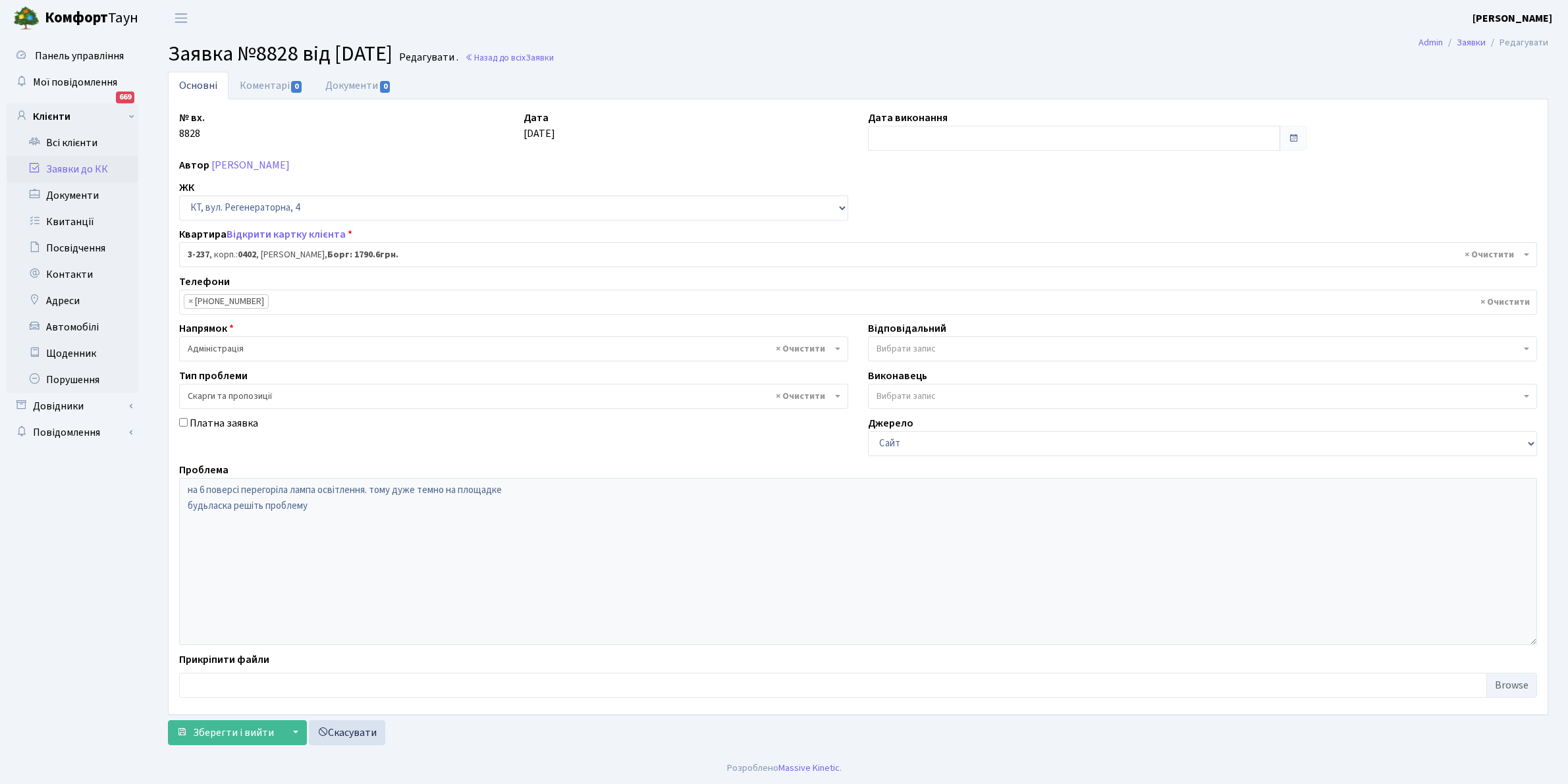
select select "805"
select select "55"
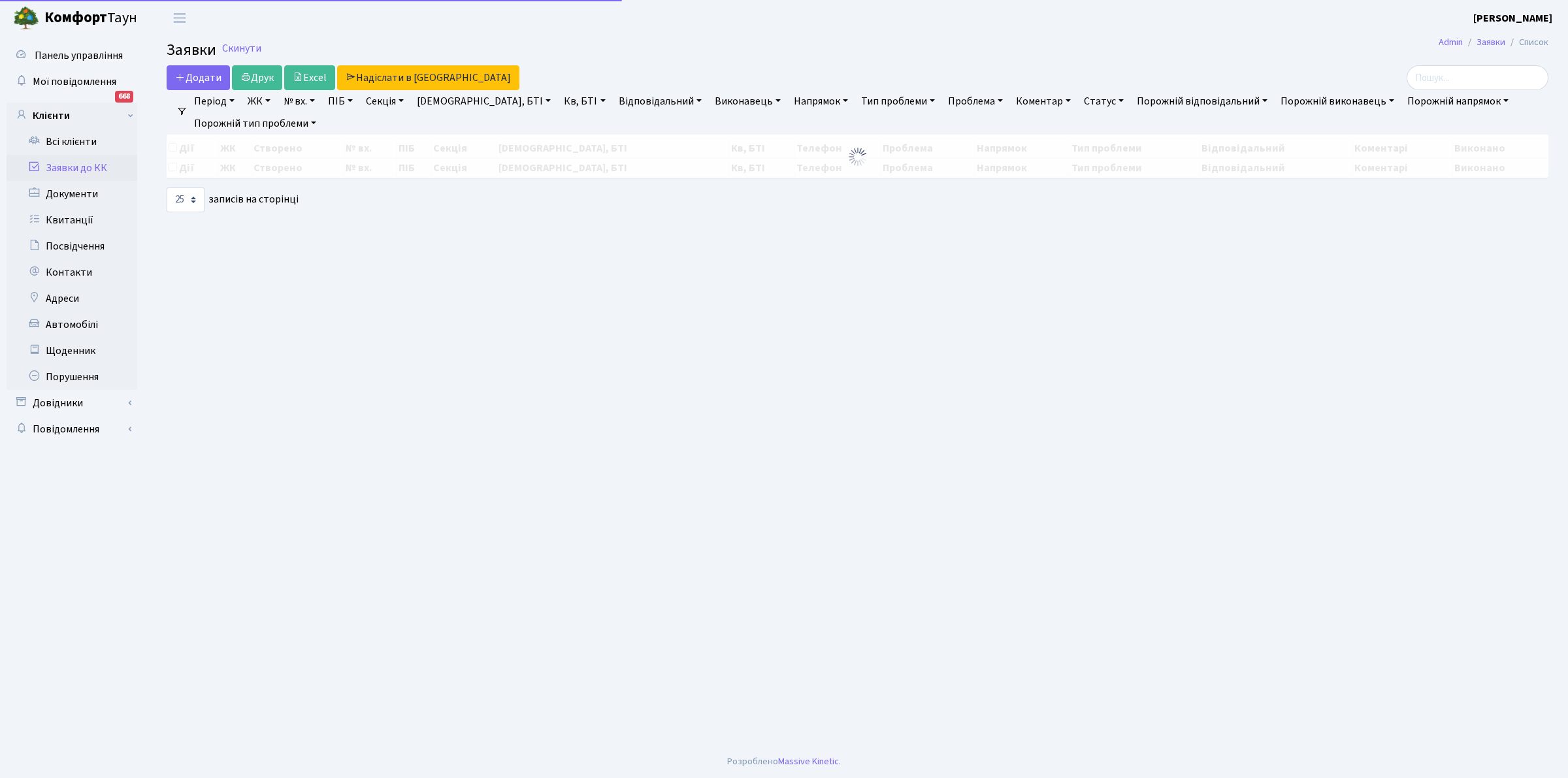
select select "25"
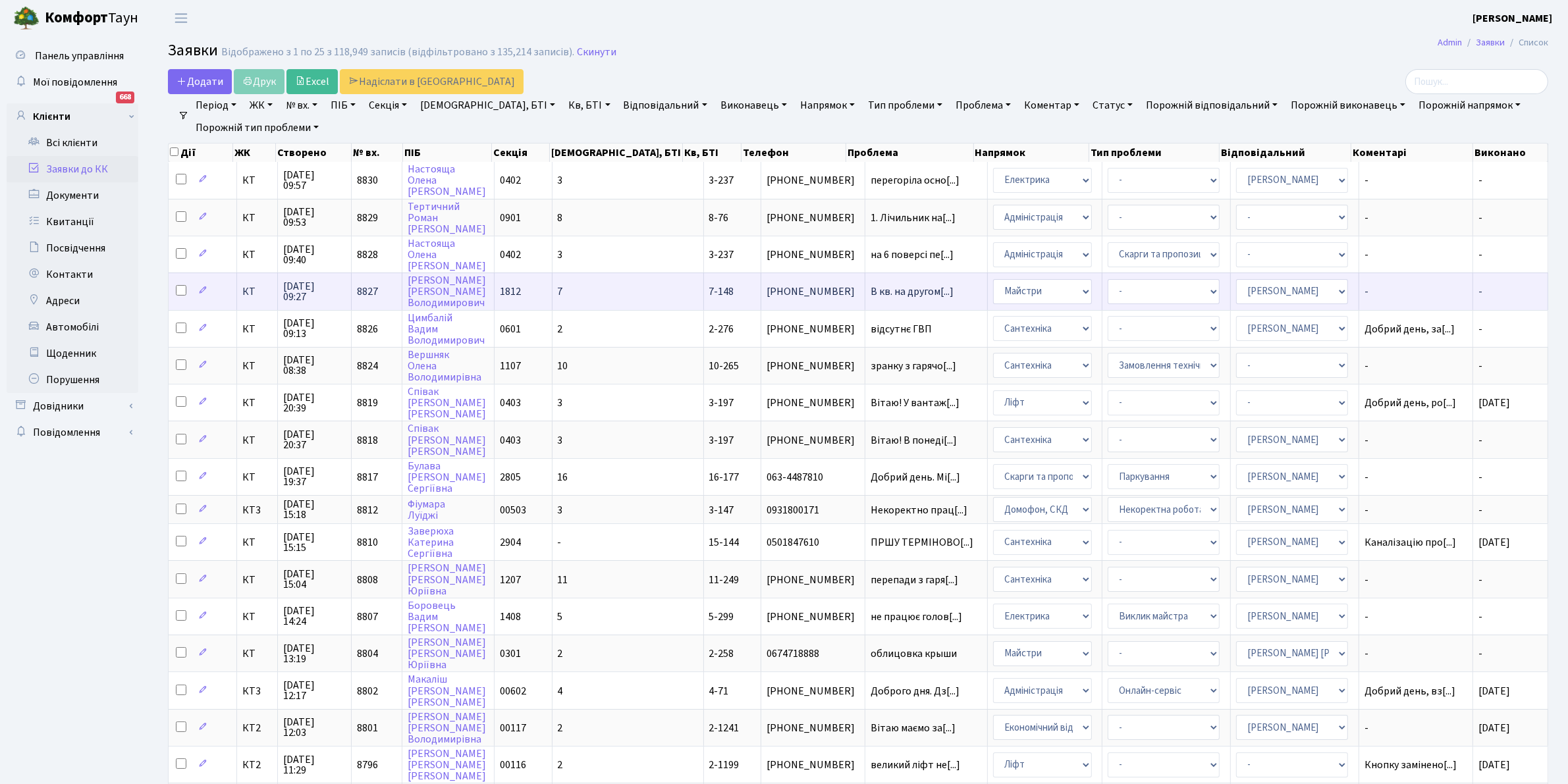
click at [766, 288] on span "[PHONE_NUMBER]" at bounding box center [813, 292] width 93 height 11
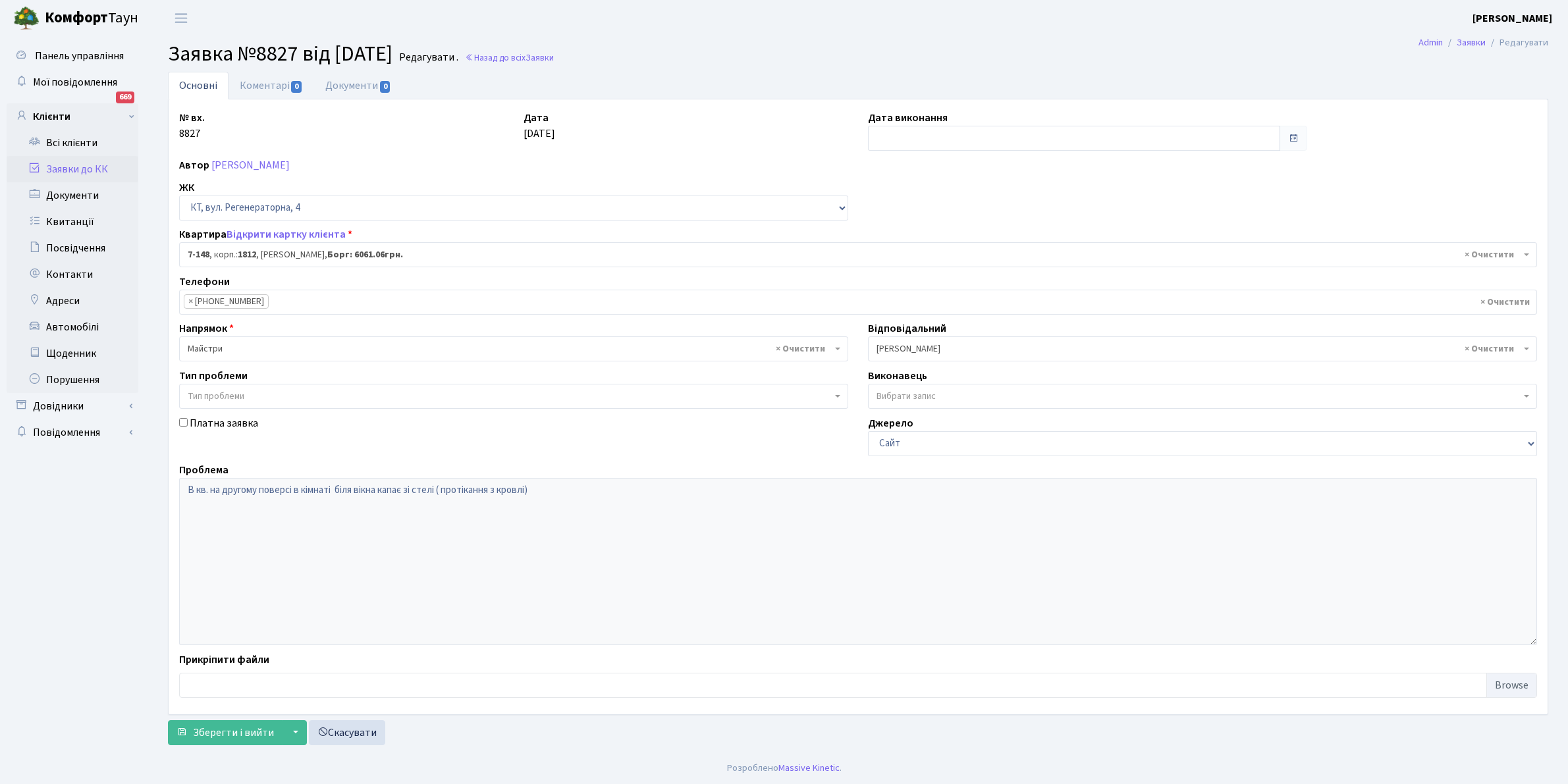
select select "5069"
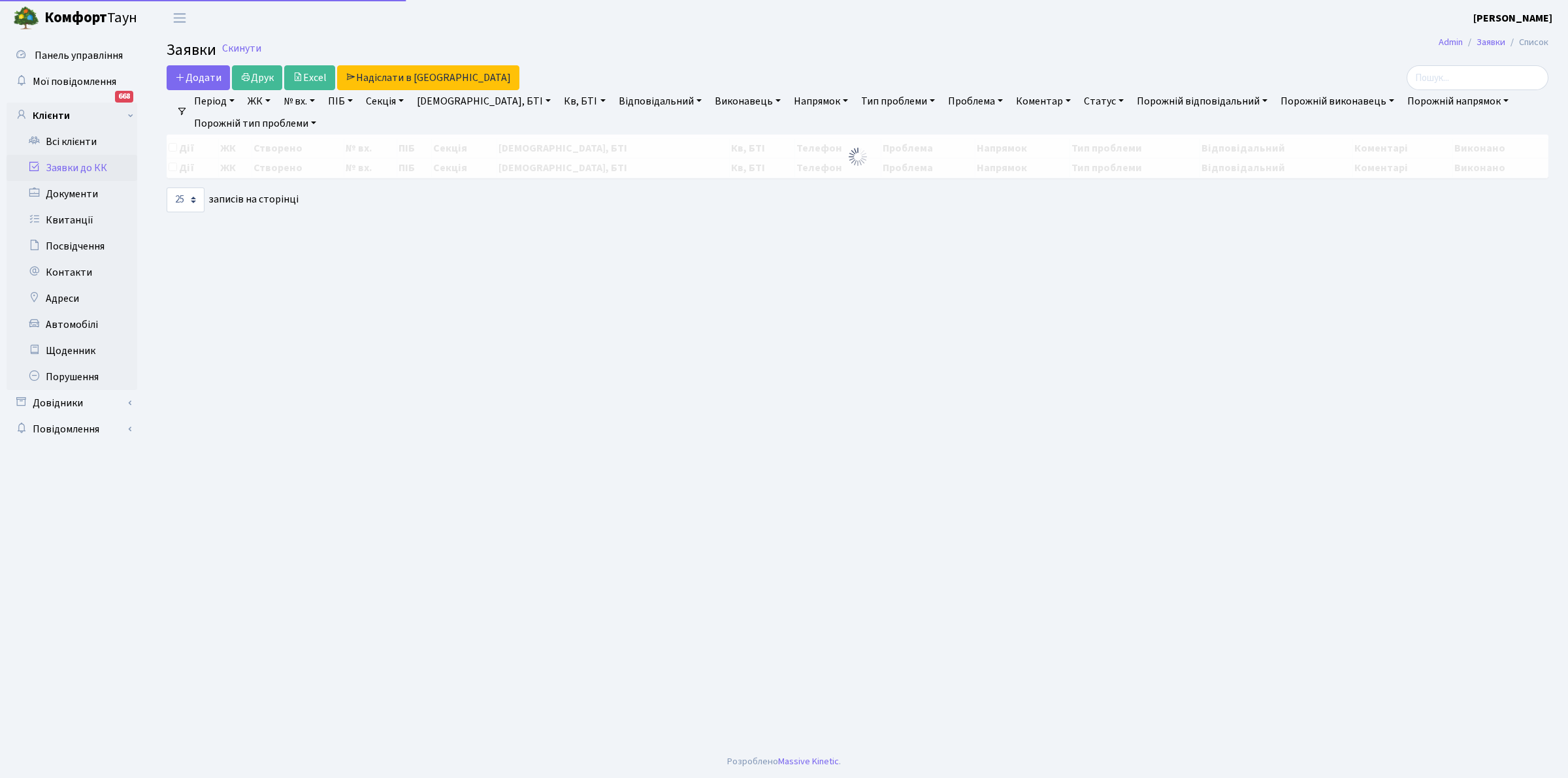
select select "25"
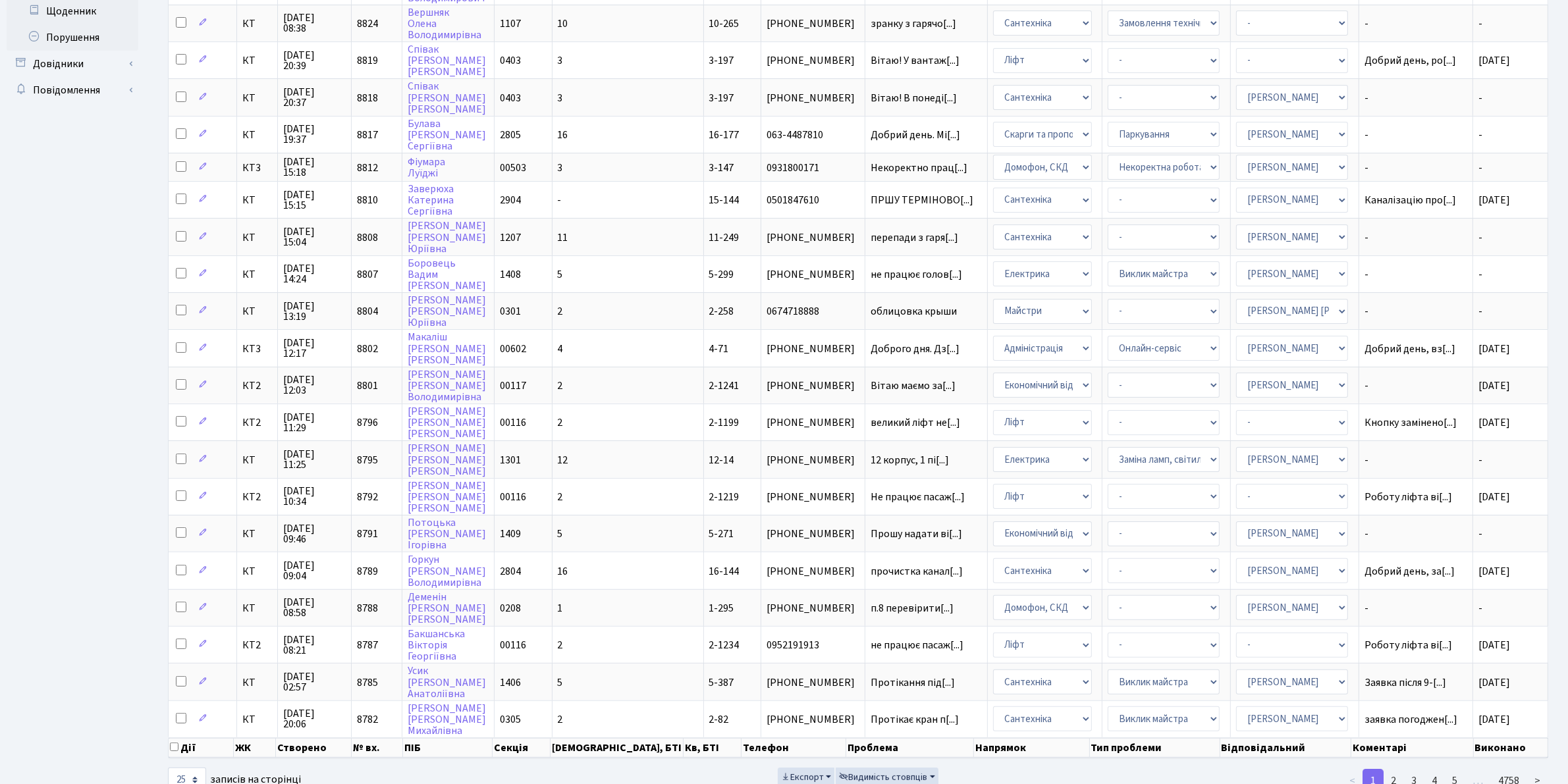
scroll to position [341, 0]
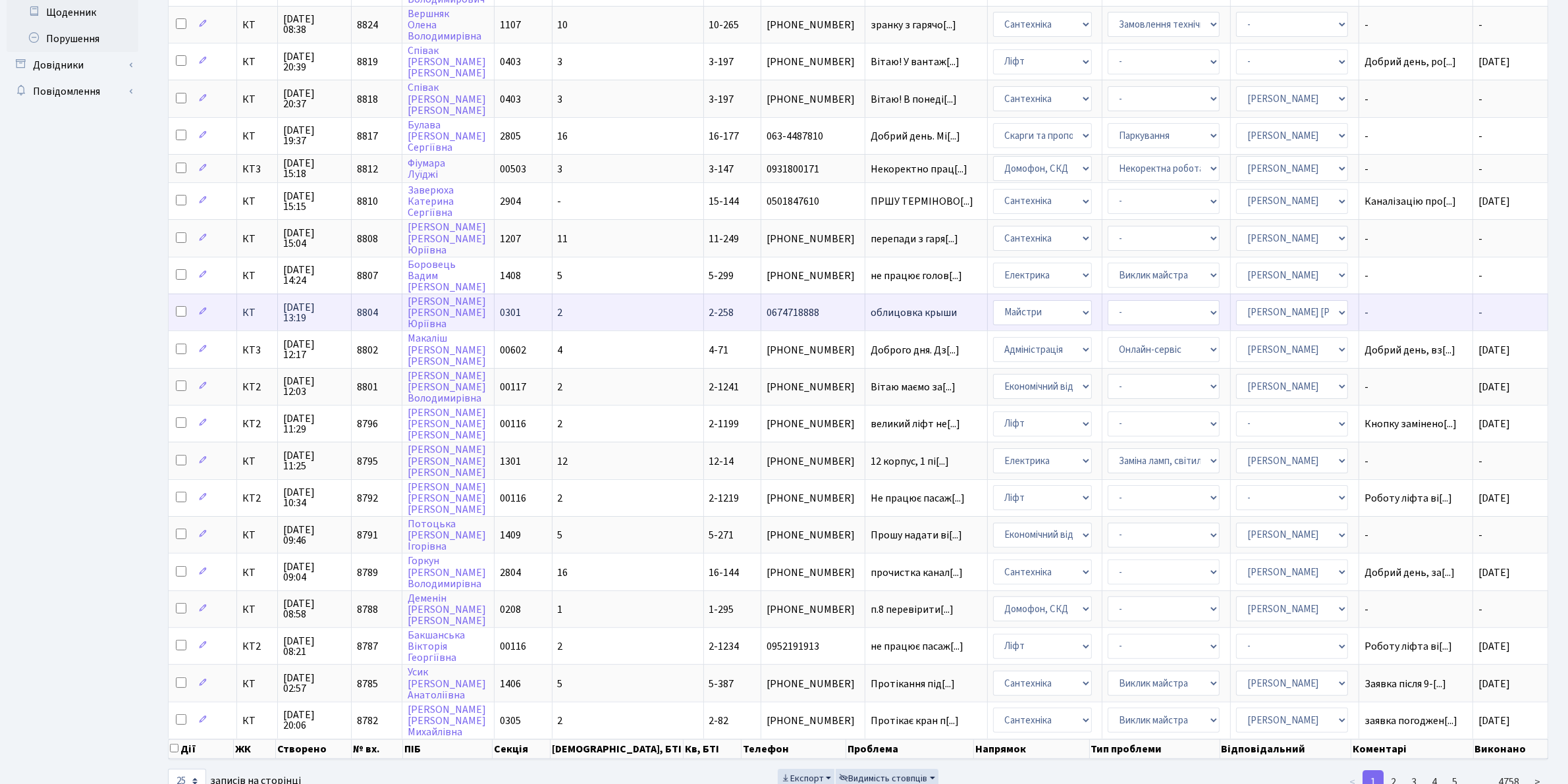
click at [865, 294] on td "облицовка крыши" at bounding box center [926, 312] width 123 height 37
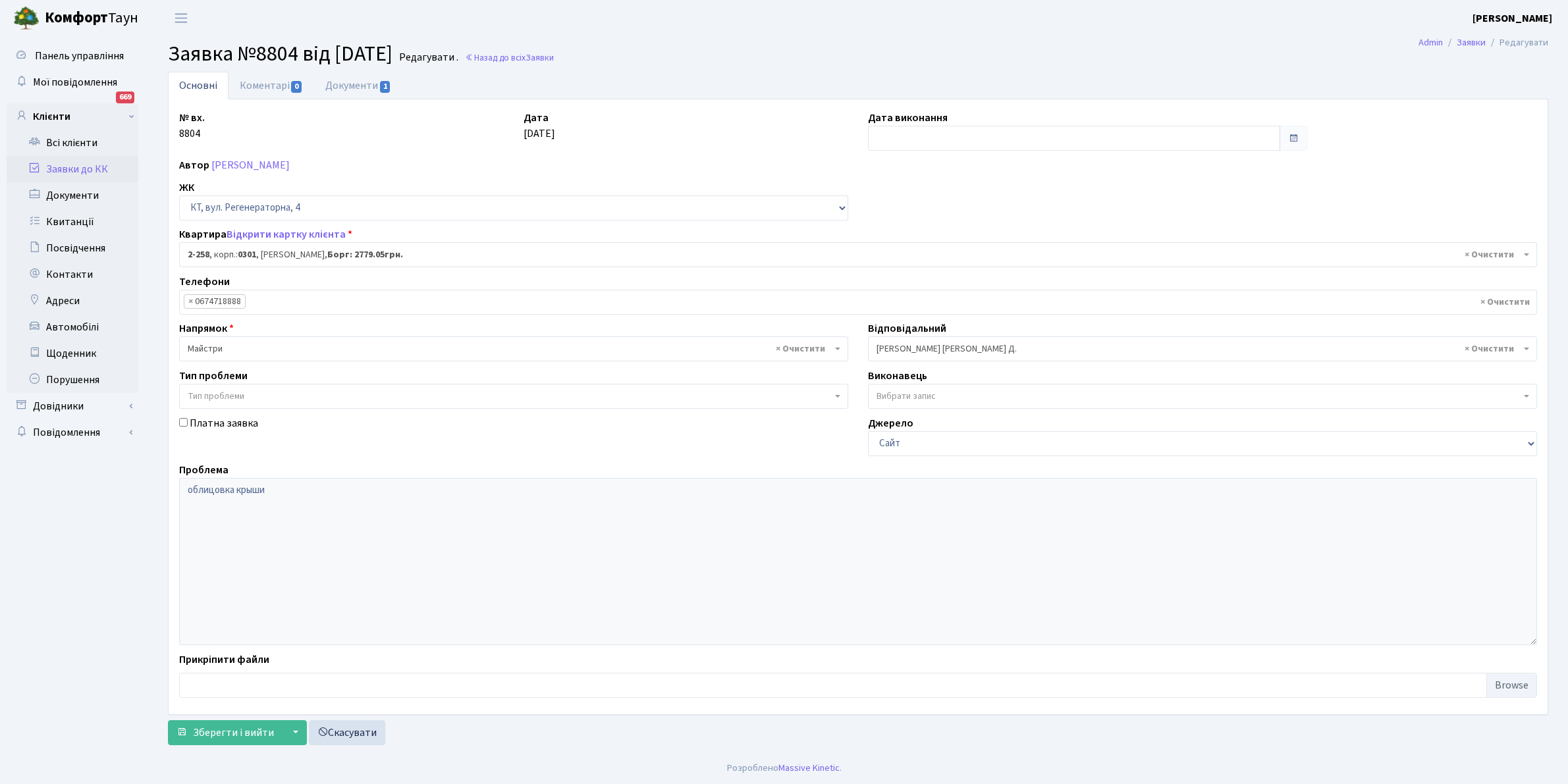
select select "523"
click at [360, 84] on link "Документи 1" at bounding box center [358, 85] width 88 height 27
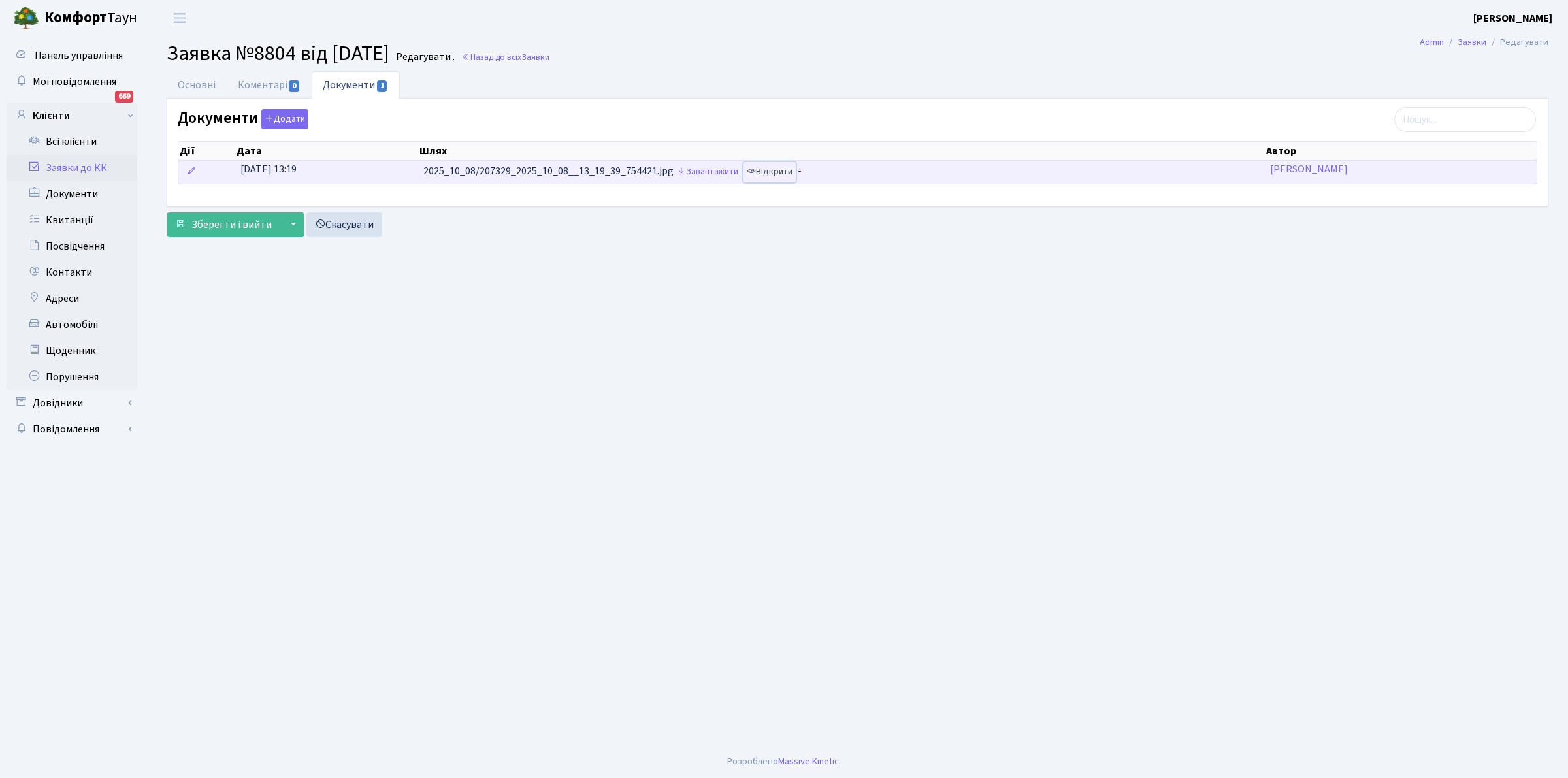
click at [781, 170] on link "Відкрити" at bounding box center [769, 172] width 52 height 20
